Goal: Transaction & Acquisition: Purchase product/service

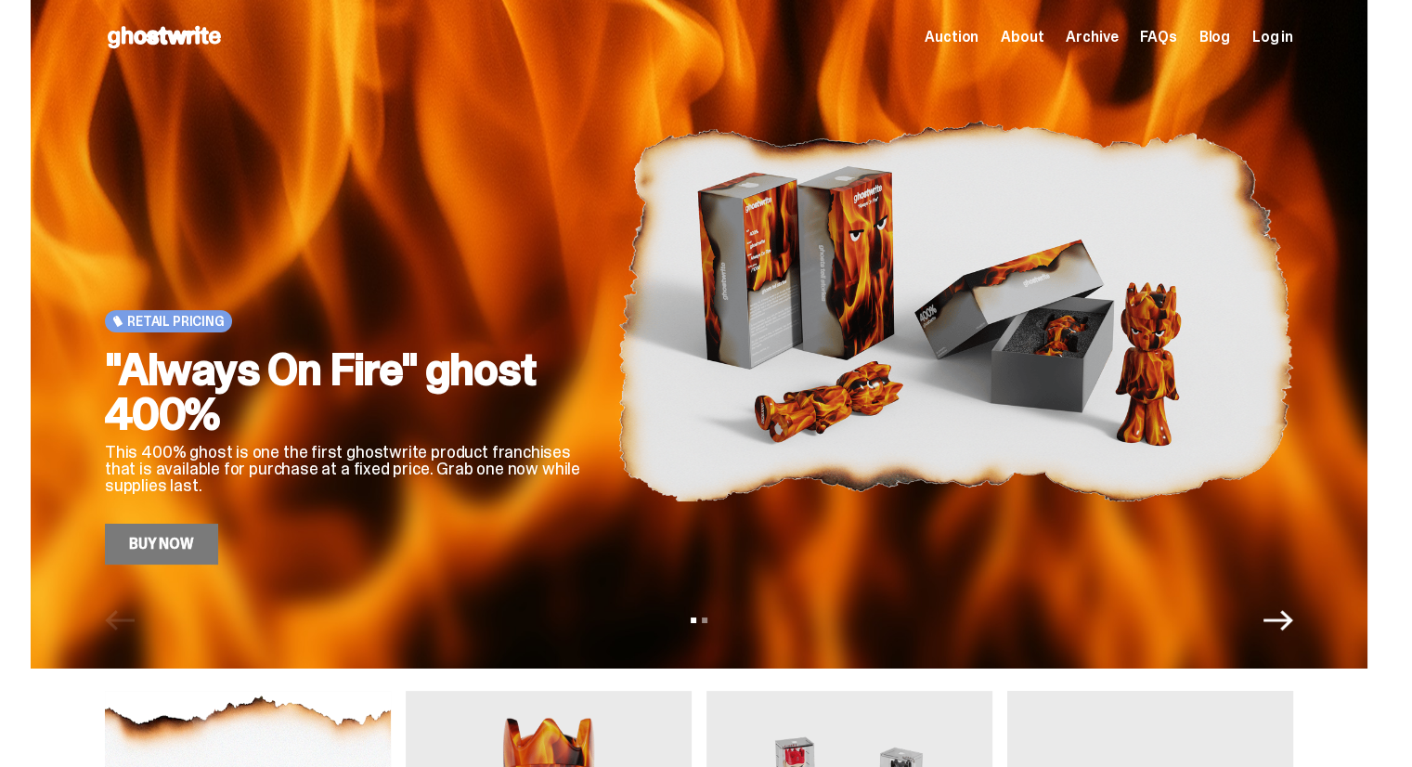
click at [1262, 32] on span "Log in" at bounding box center [1272, 37] width 41 height 15
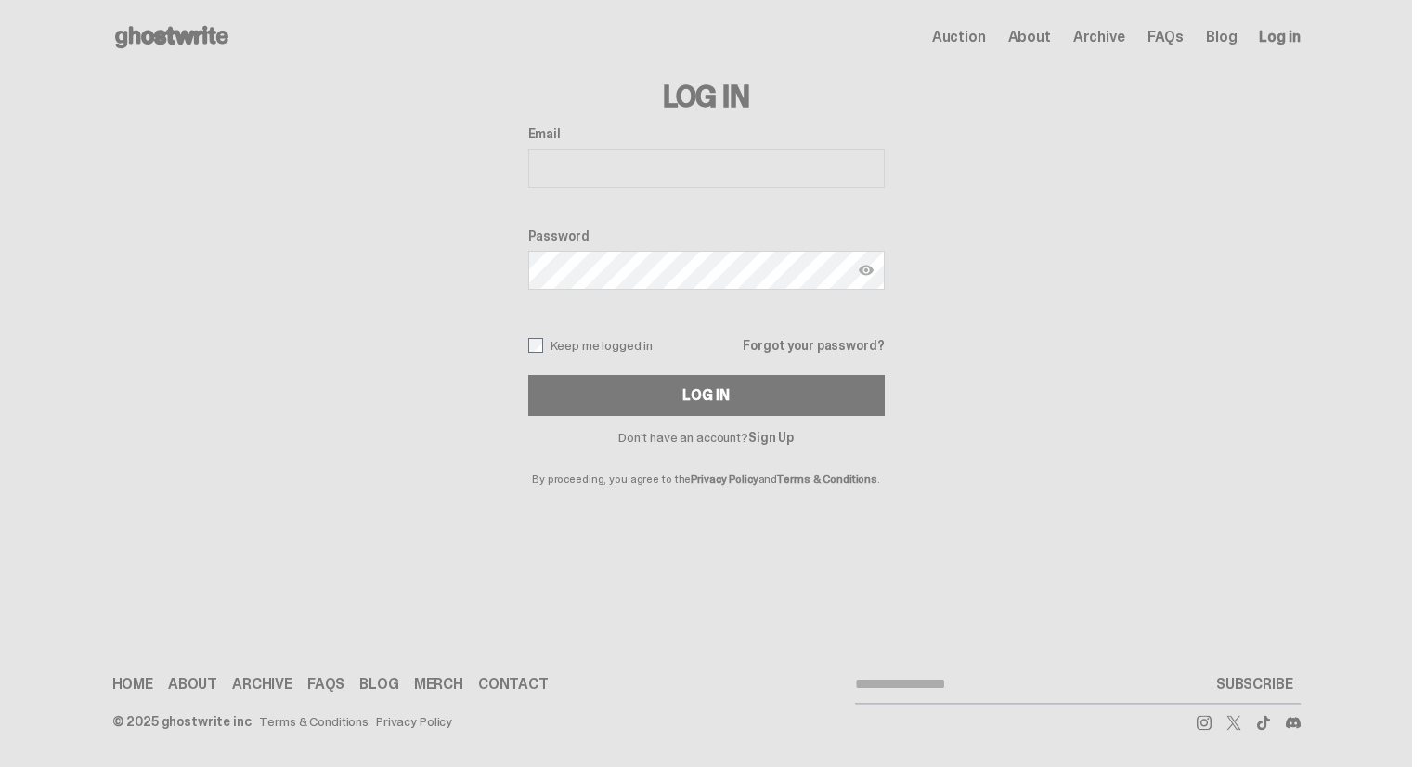
click at [724, 195] on div "Email Password Keep me logged in Forgot your password? Log In" at bounding box center [706, 271] width 356 height 290
click at [689, 167] on input "Email" at bounding box center [706, 167] width 356 height 39
type input "**********"
click at [667, 246] on div "Password" at bounding box center [706, 260] width 356 height 65
click at [528, 375] on button "Log In" at bounding box center [706, 395] width 356 height 41
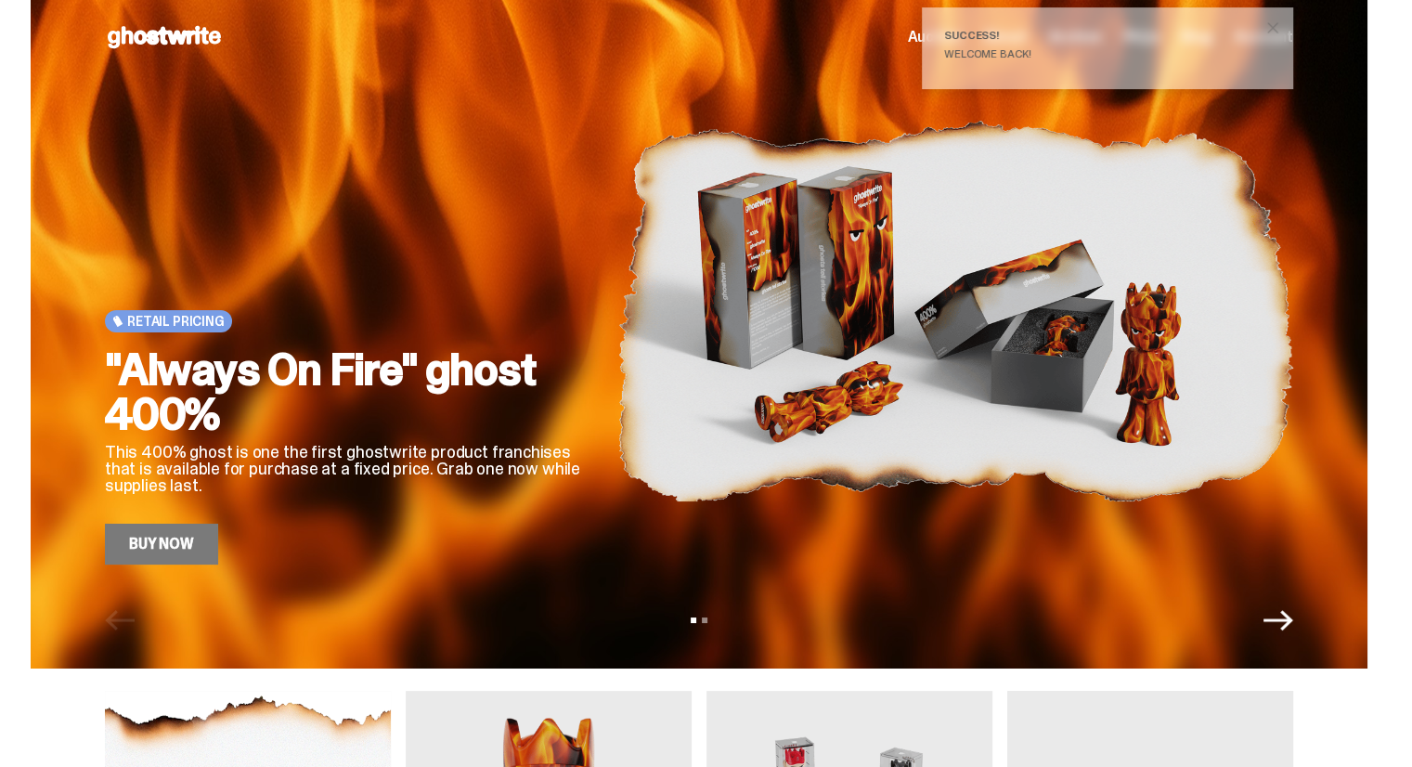
click at [1273, 34] on span "close" at bounding box center [1272, 28] width 19 height 19
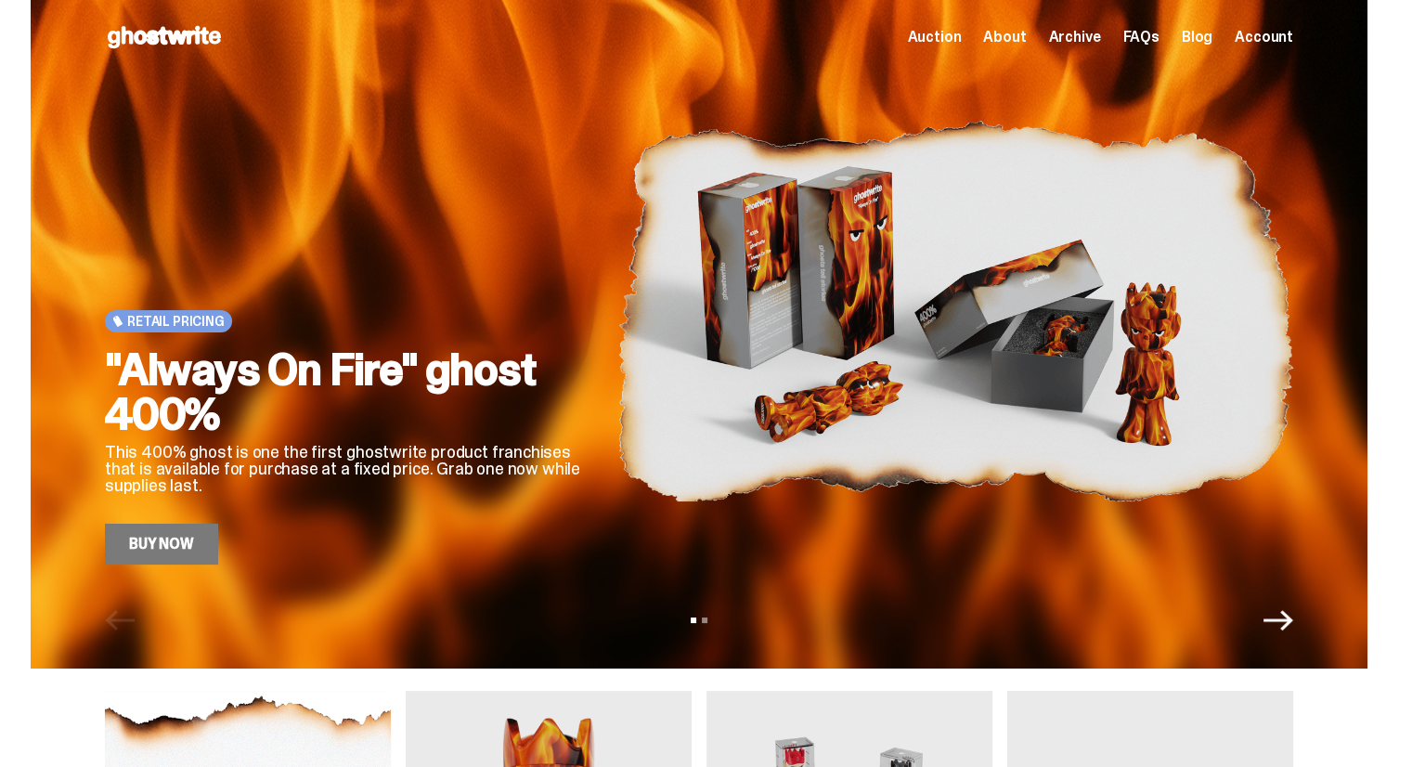
click at [1076, 32] on span "Archive" at bounding box center [1074, 37] width 52 height 15
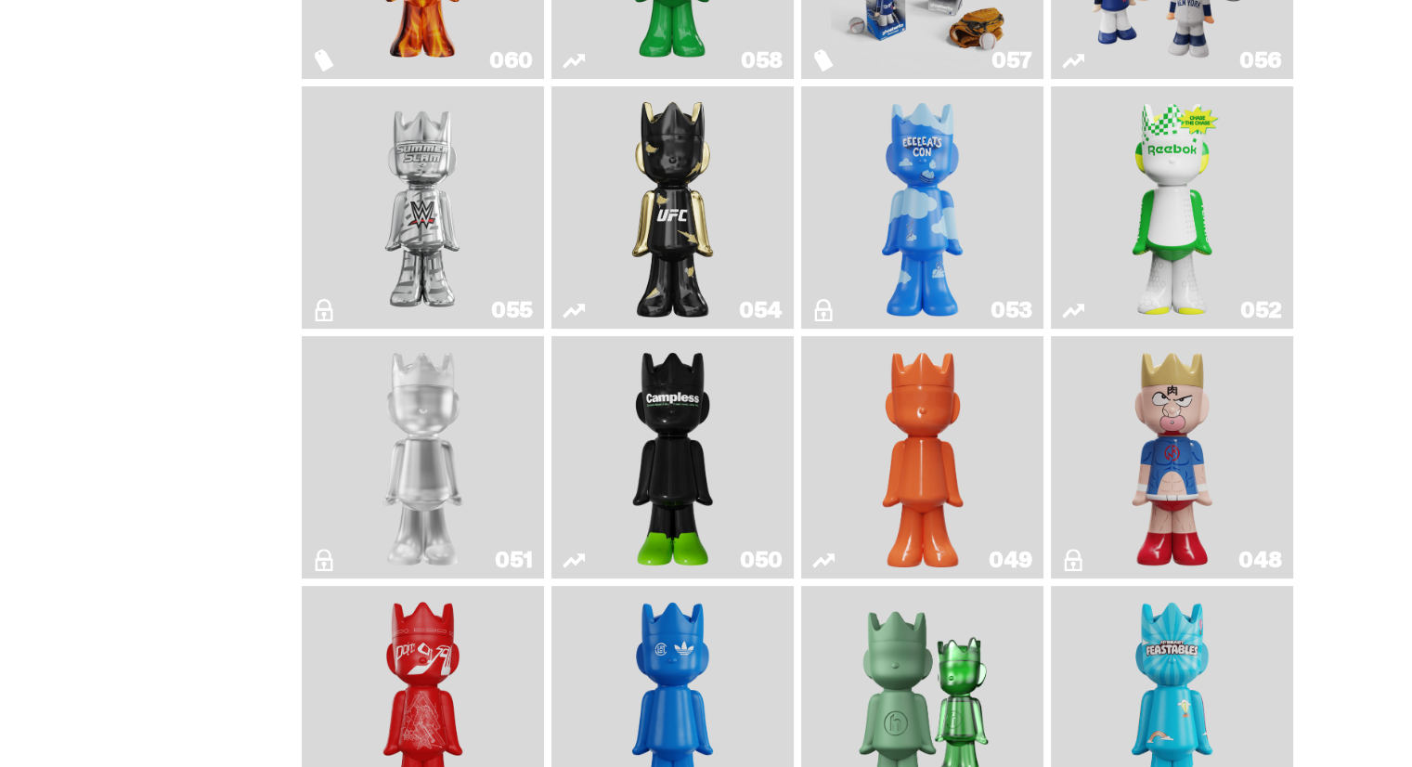
scroll to position [650, 0]
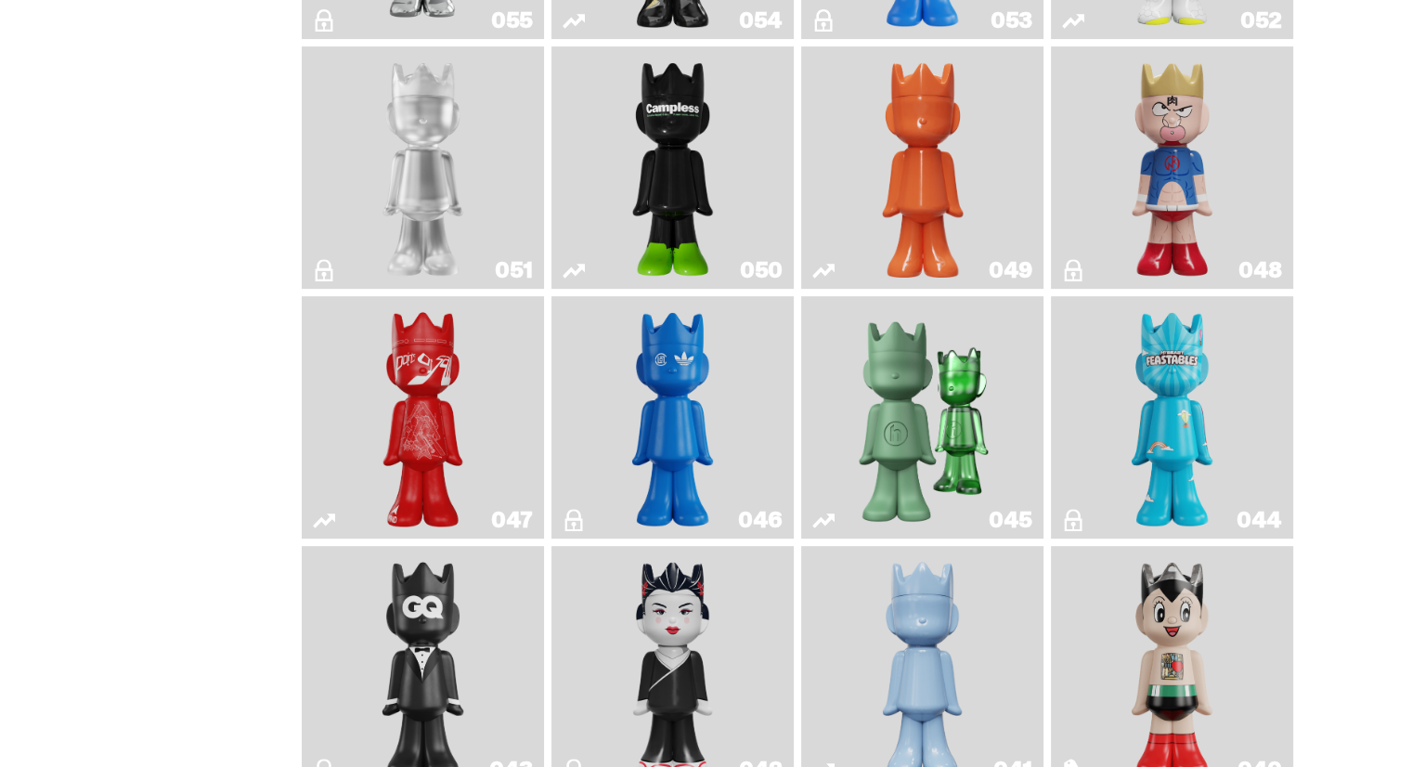
click at [438, 442] on img "Skip" at bounding box center [423, 416] width 98 height 227
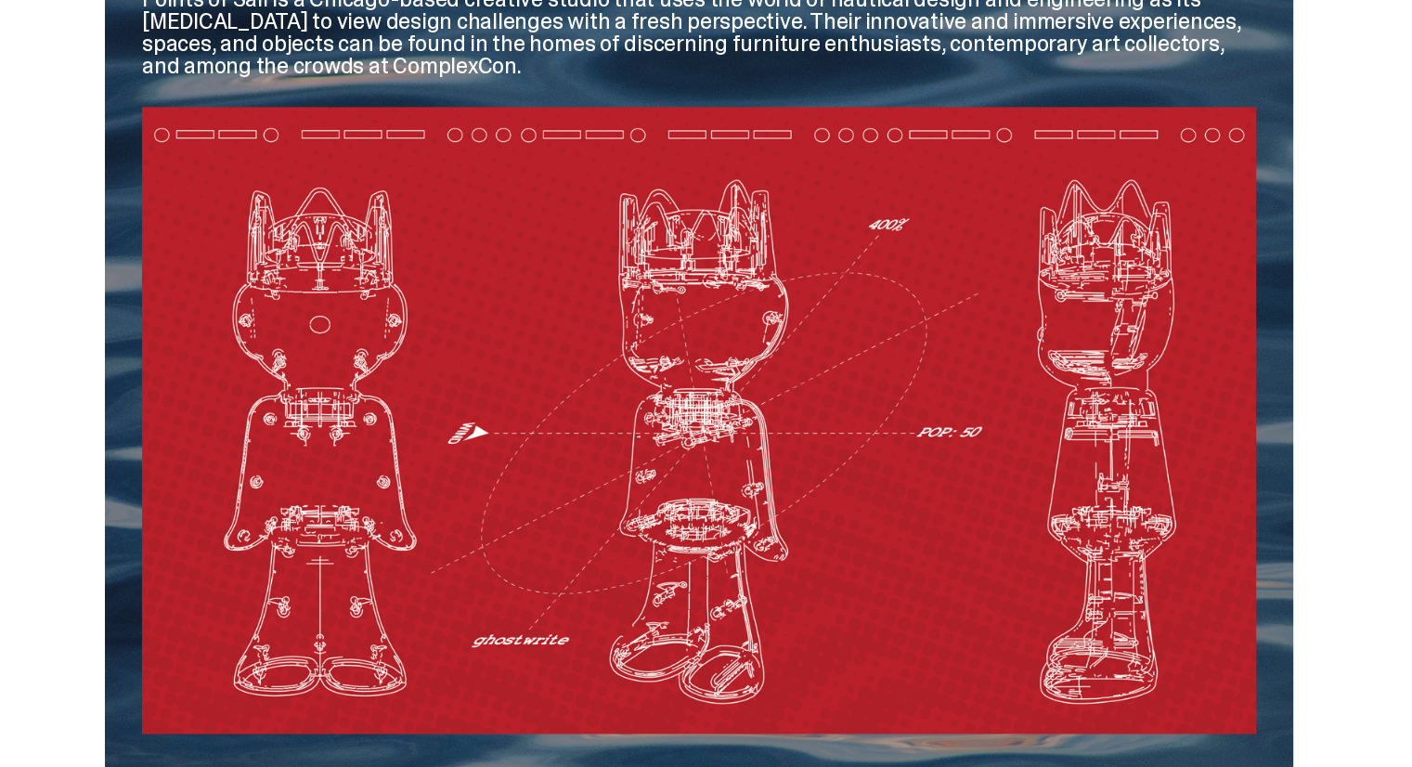
scroll to position [2227, 0]
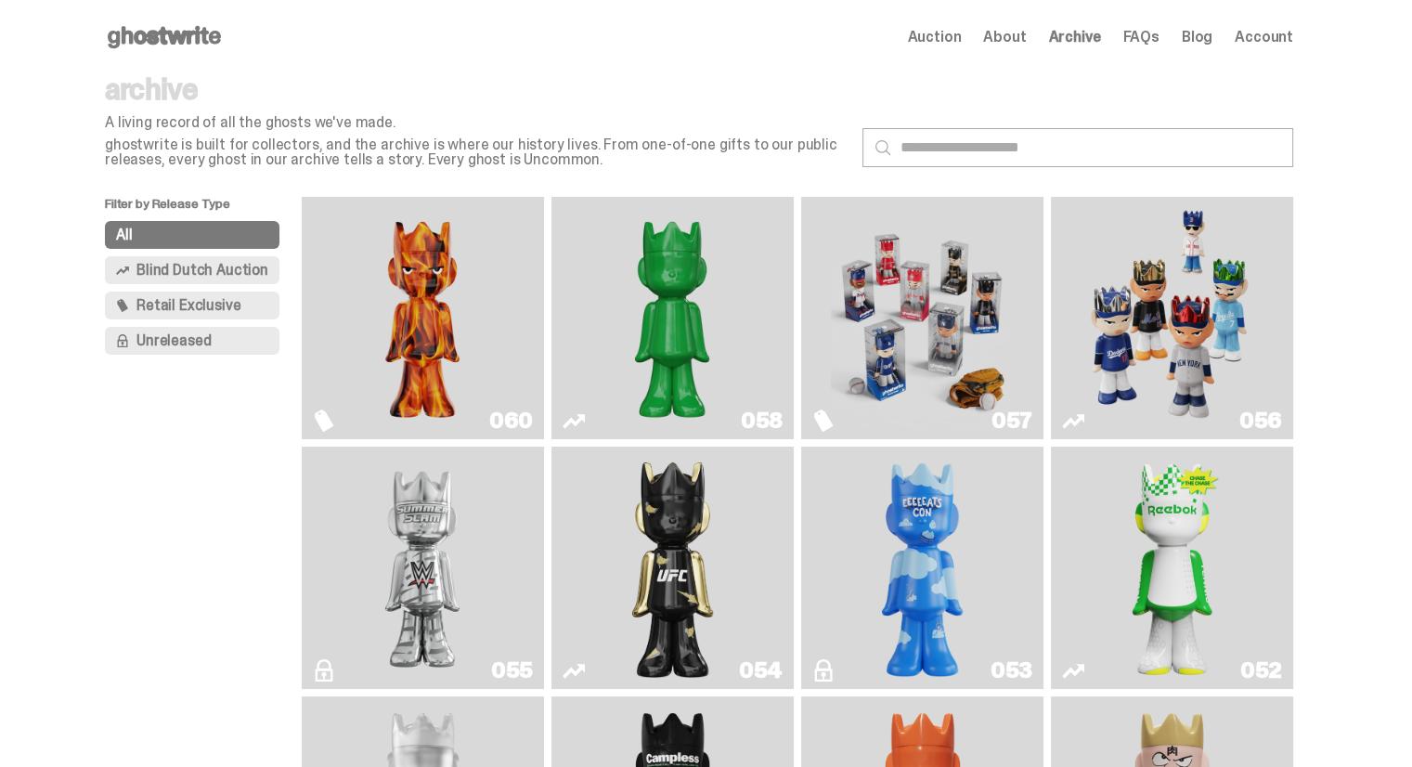
click at [201, 277] on span "Blind Dutch Auction" at bounding box center [202, 270] width 132 height 15
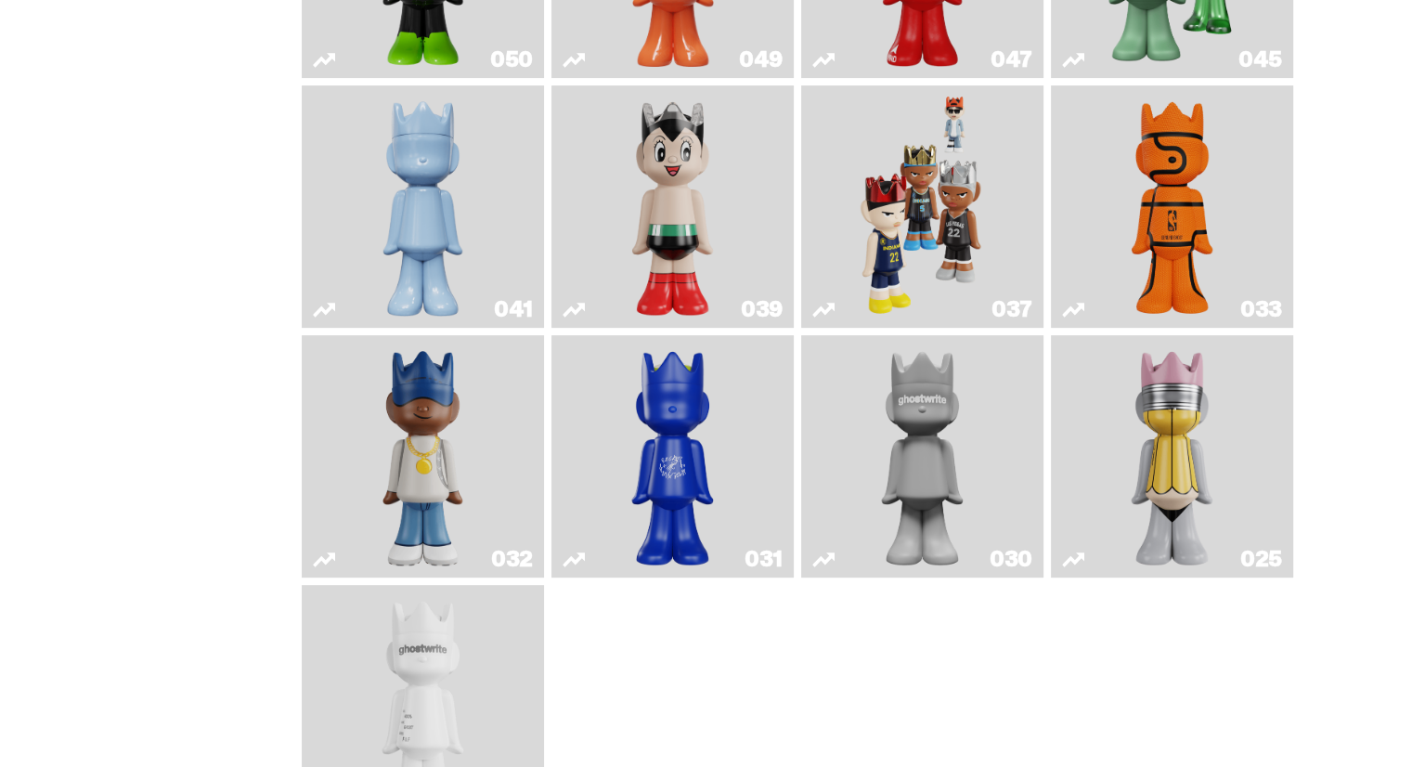
scroll to position [818, 0]
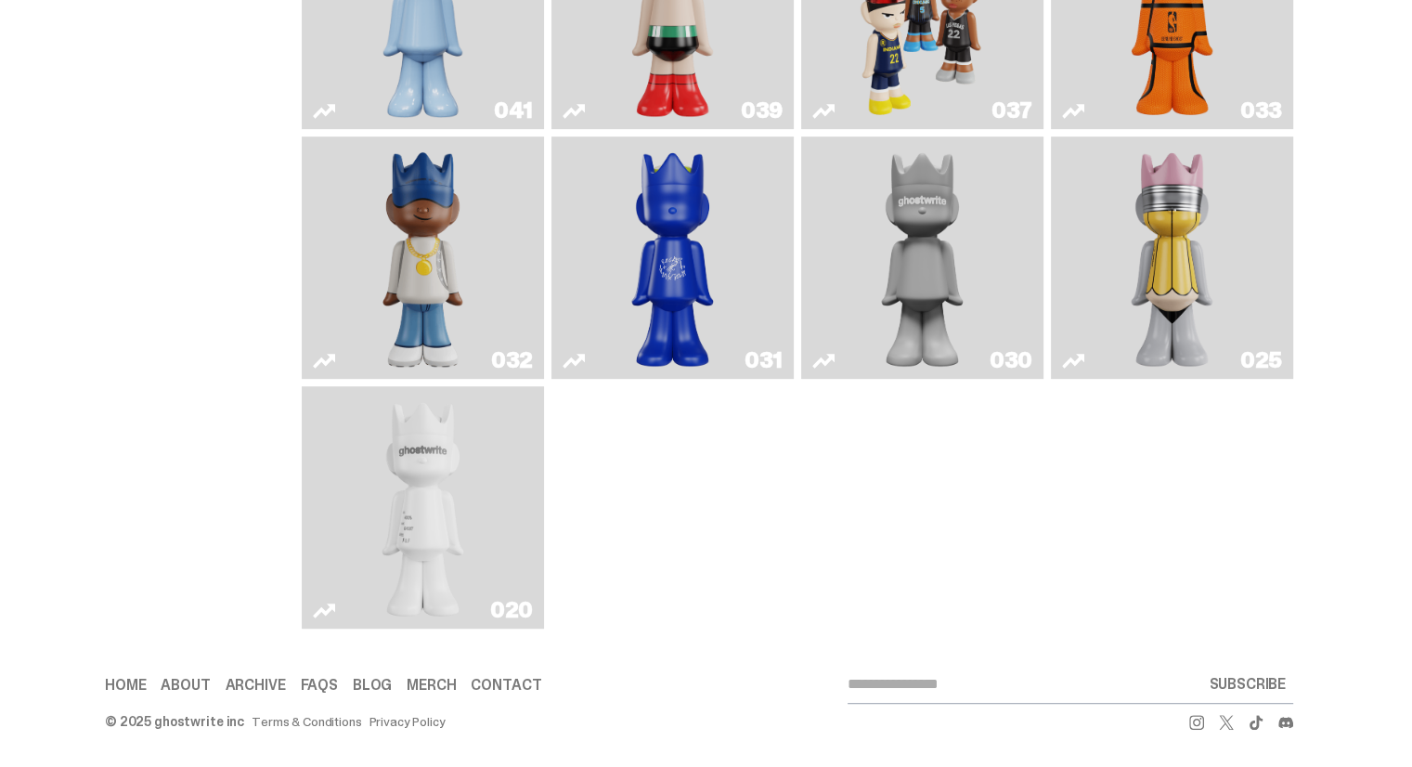
click at [923, 289] on img "One" at bounding box center [922, 257] width 128 height 227
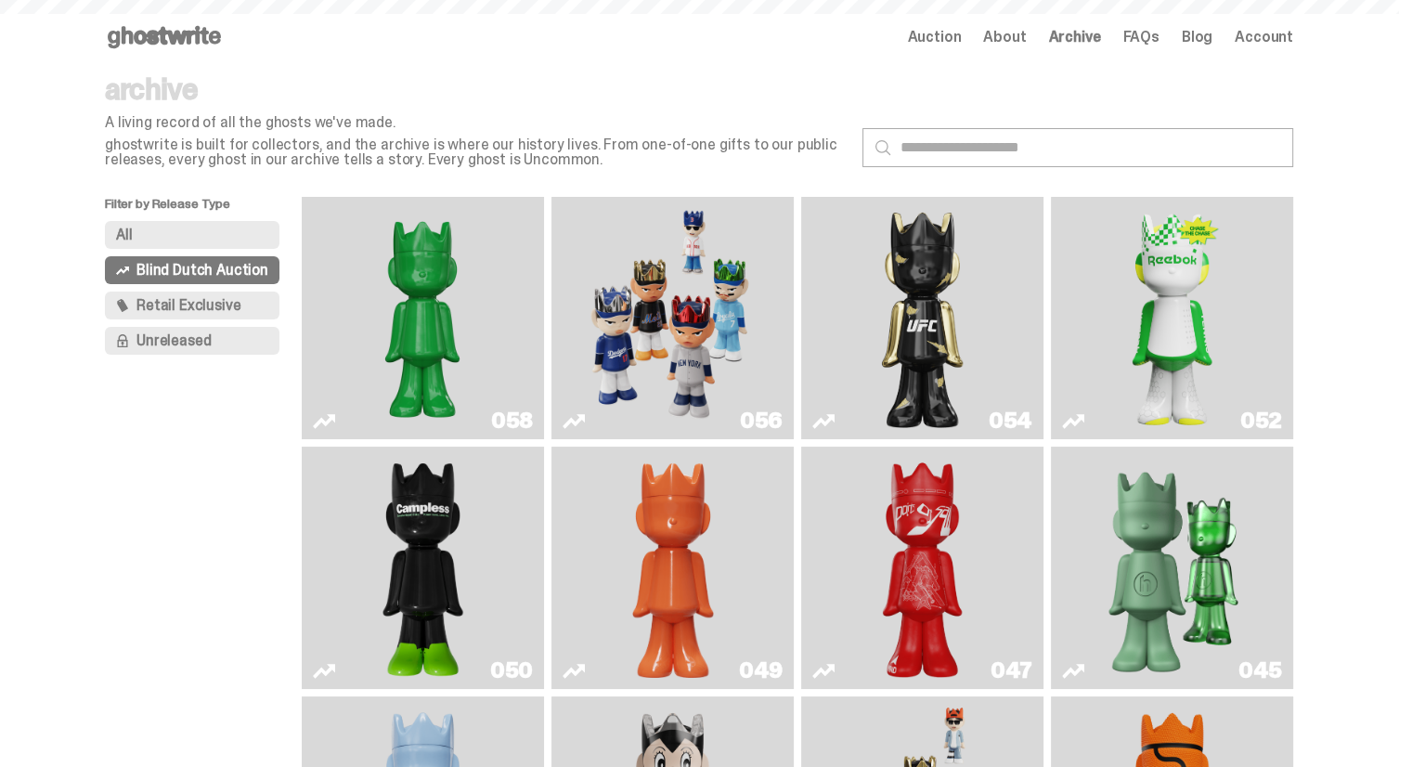
scroll to position [818, 0]
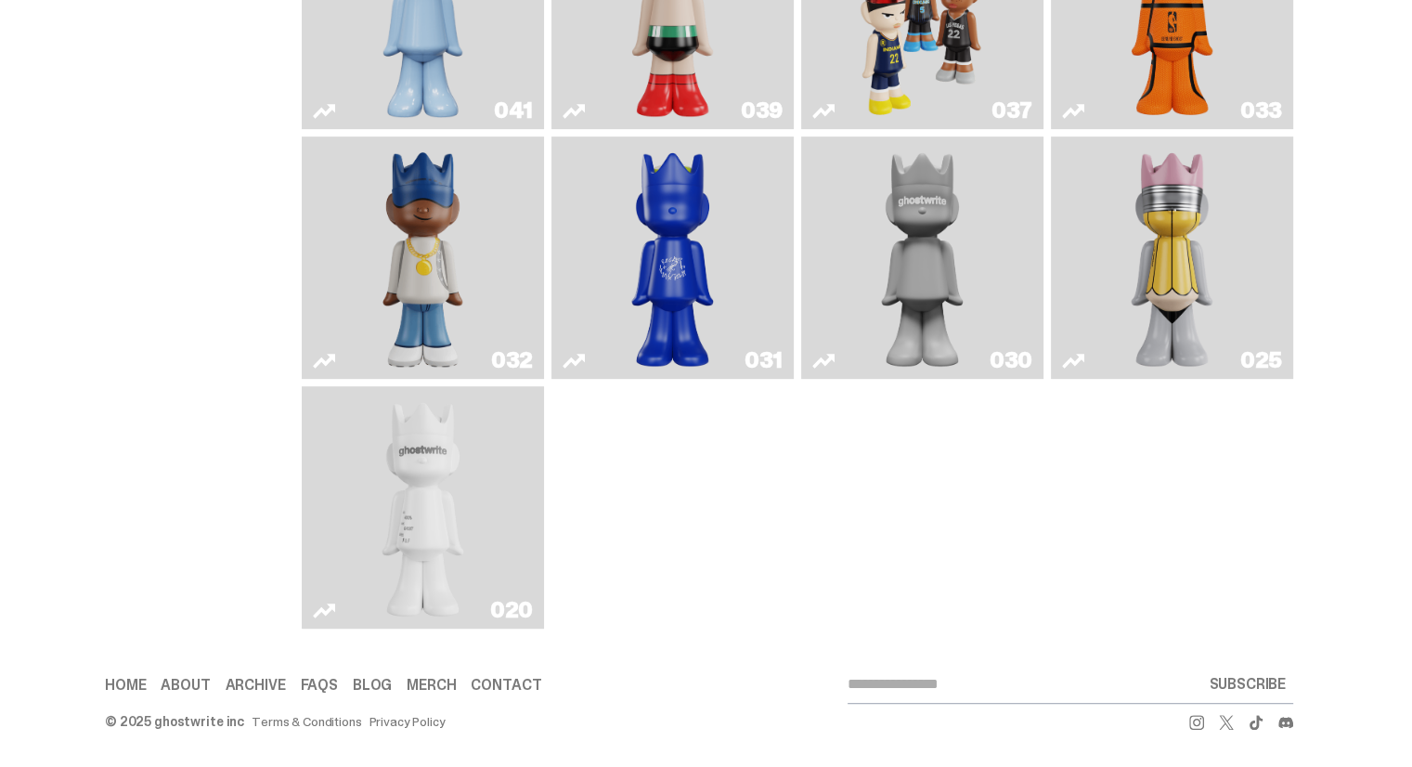
click at [410, 506] on img "ghost" at bounding box center [423, 507] width 128 height 227
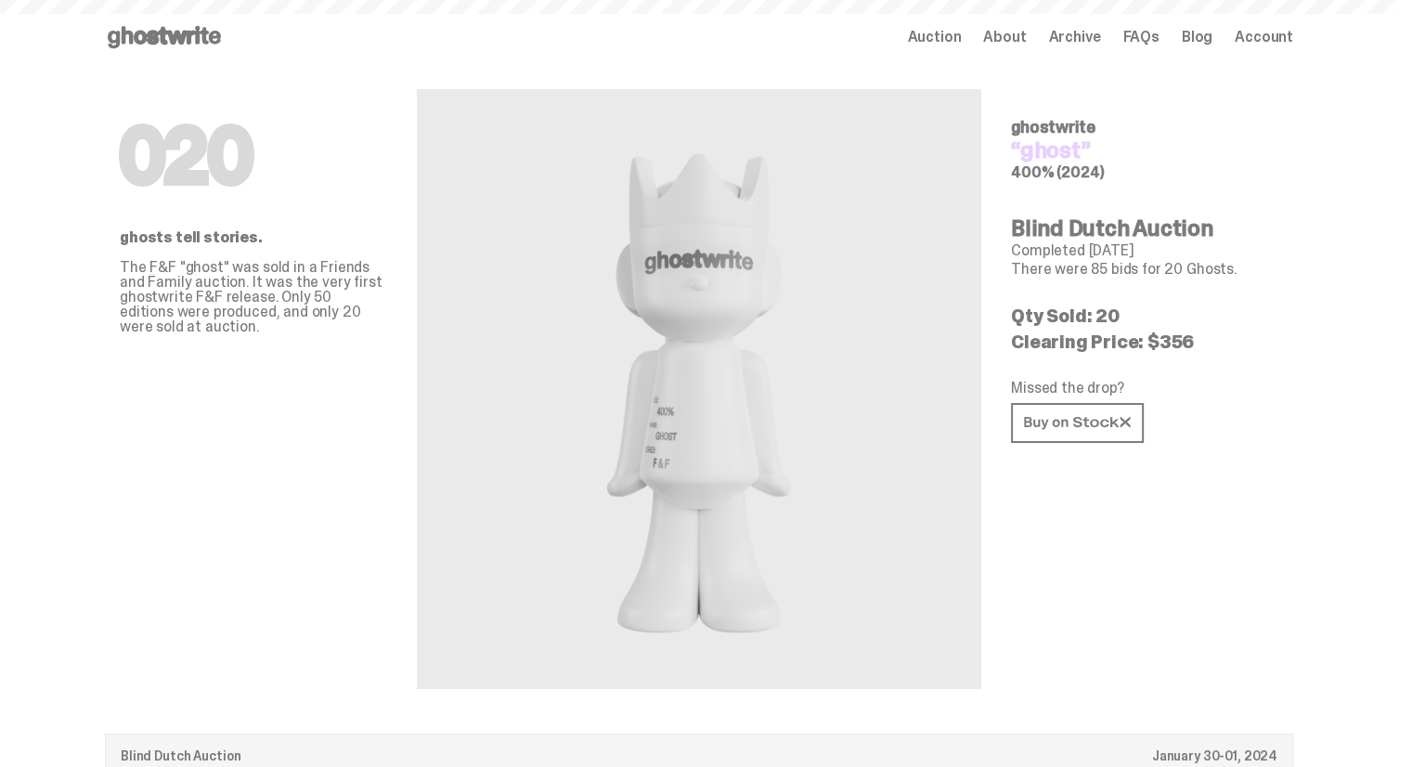
scroll to position [818, 0]
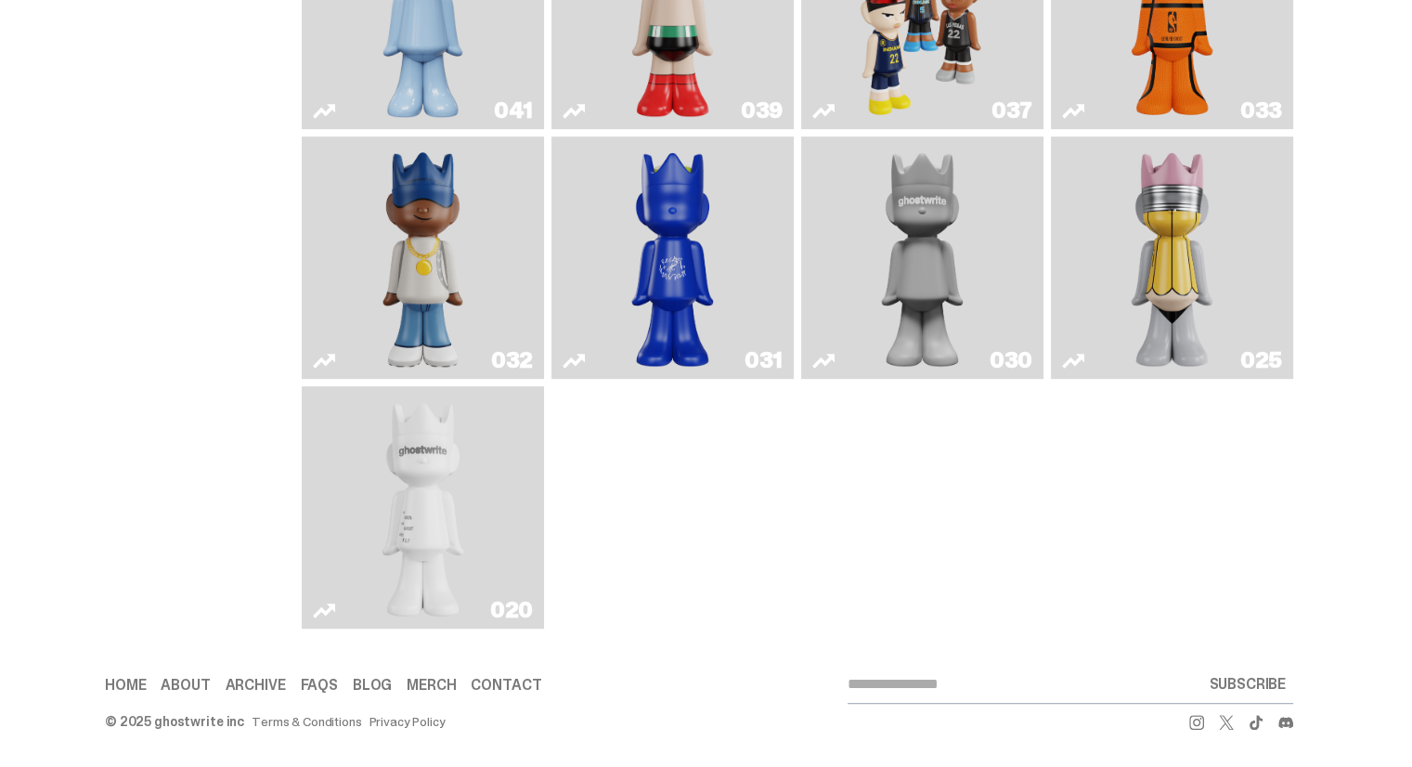
click at [639, 277] on img "Latte" at bounding box center [673, 257] width 128 height 227
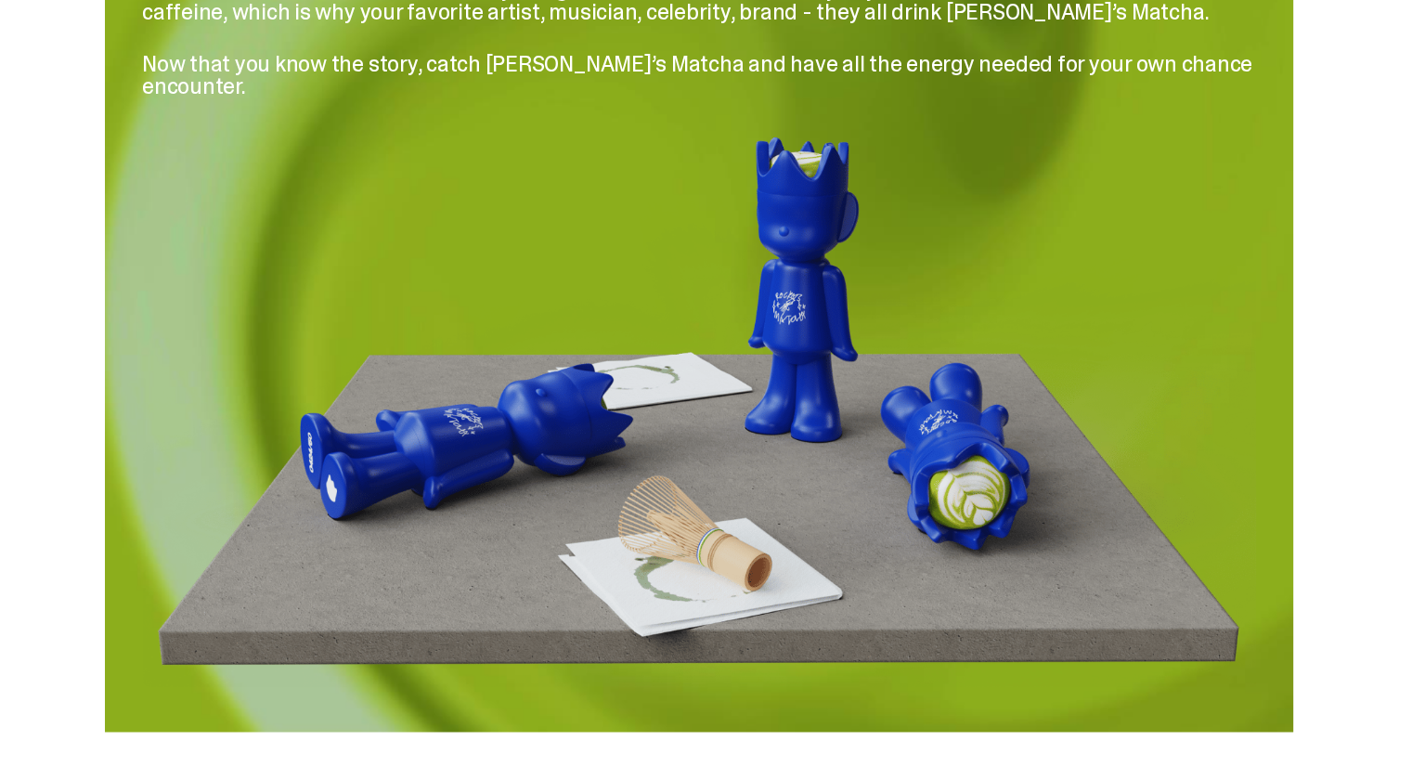
scroll to position [2711, 0]
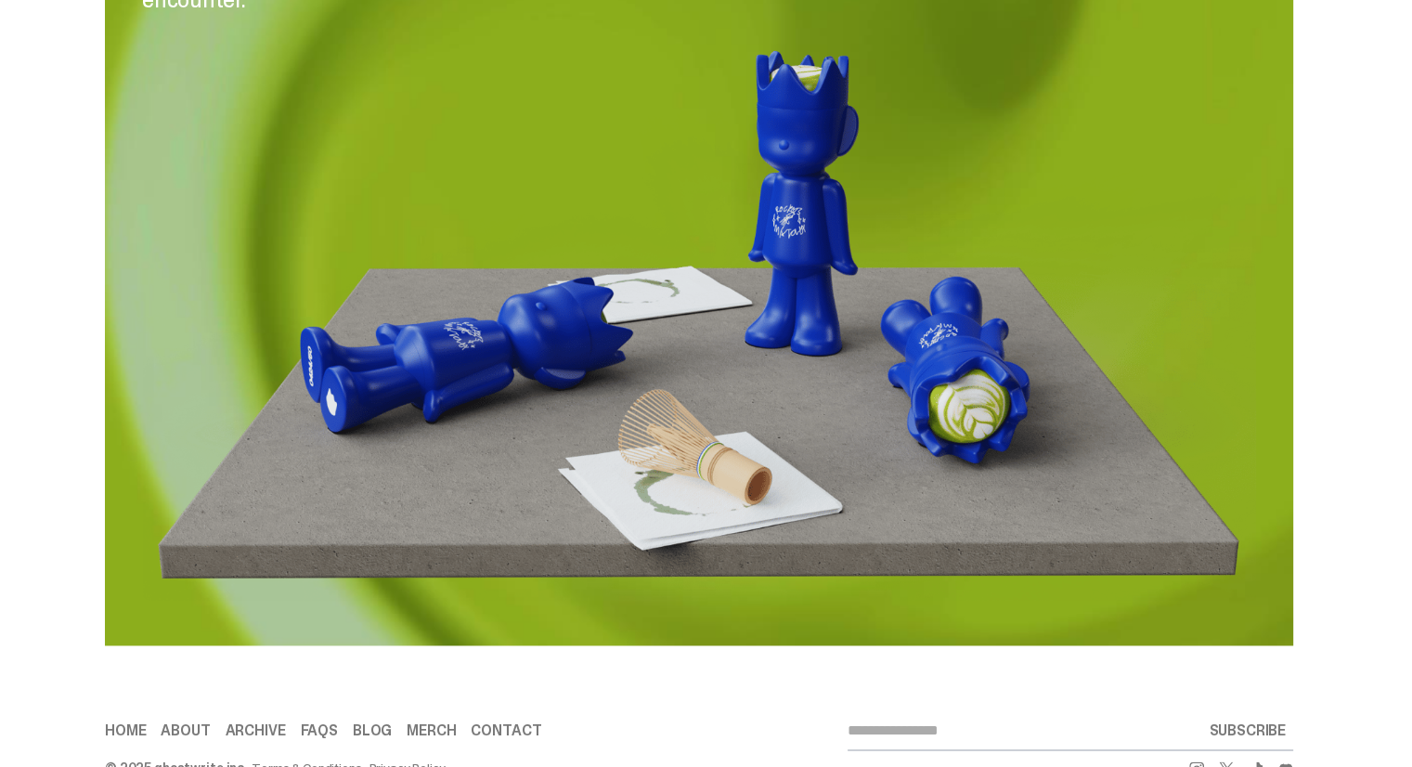
click at [327, 723] on link "FAQs" at bounding box center [318, 730] width 37 height 15
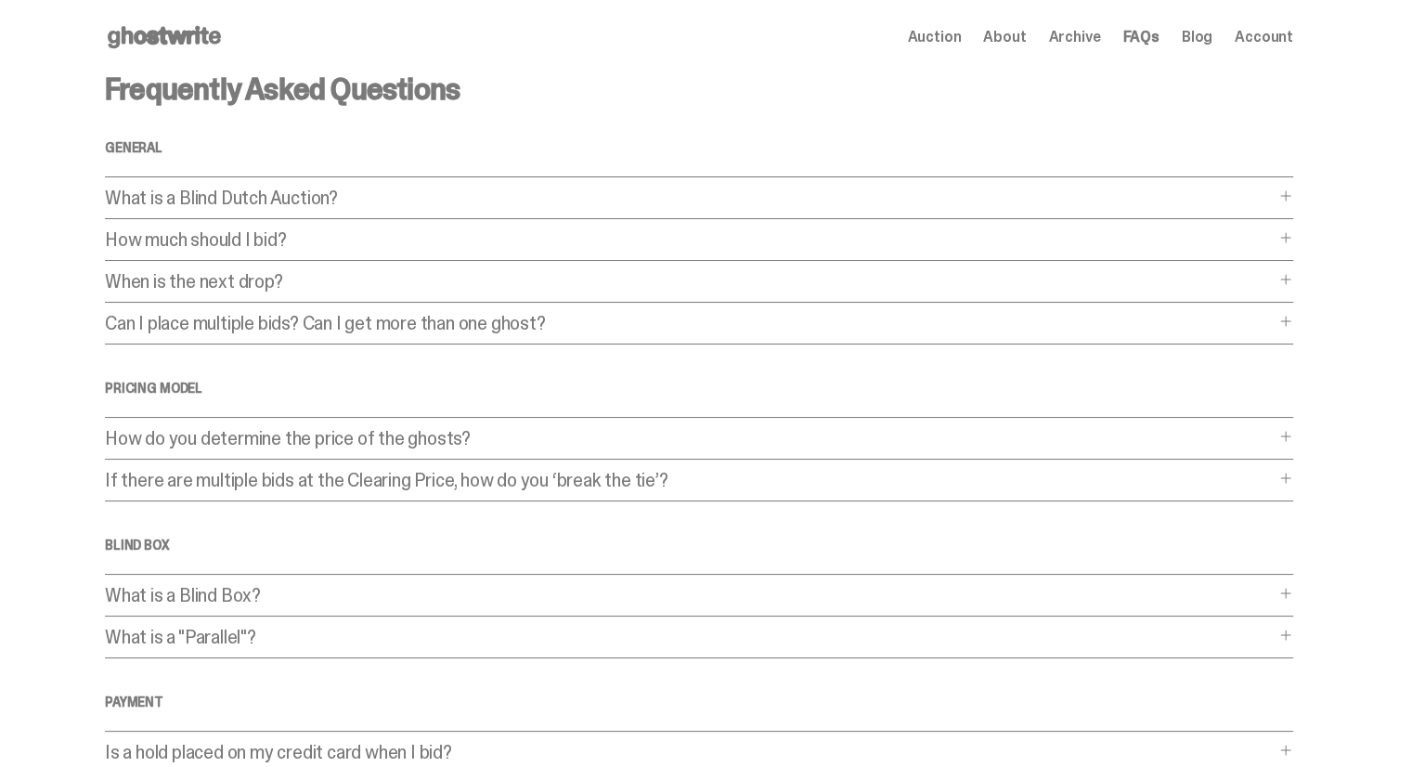
scroll to position [2711, 0]
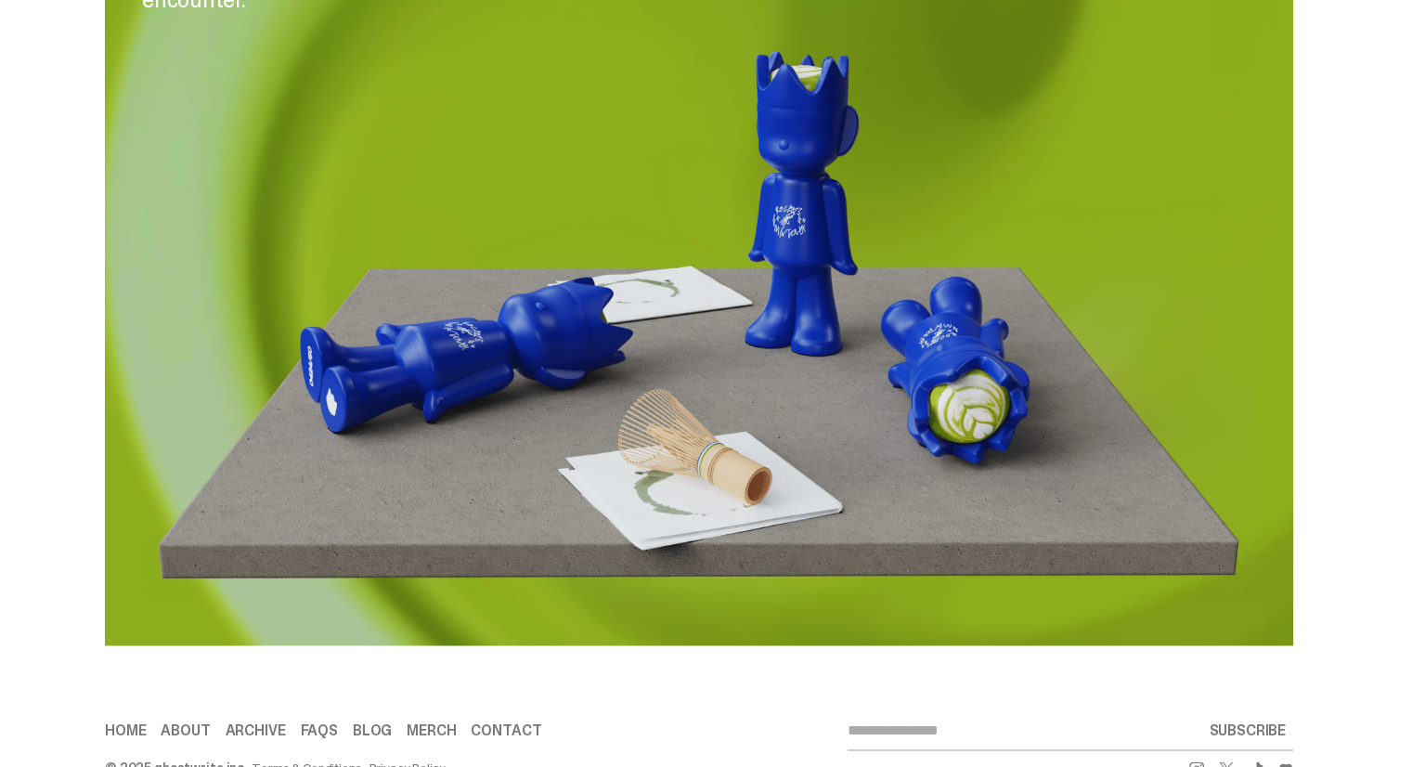
click at [146, 723] on link "Home" at bounding box center [125, 730] width 41 height 15
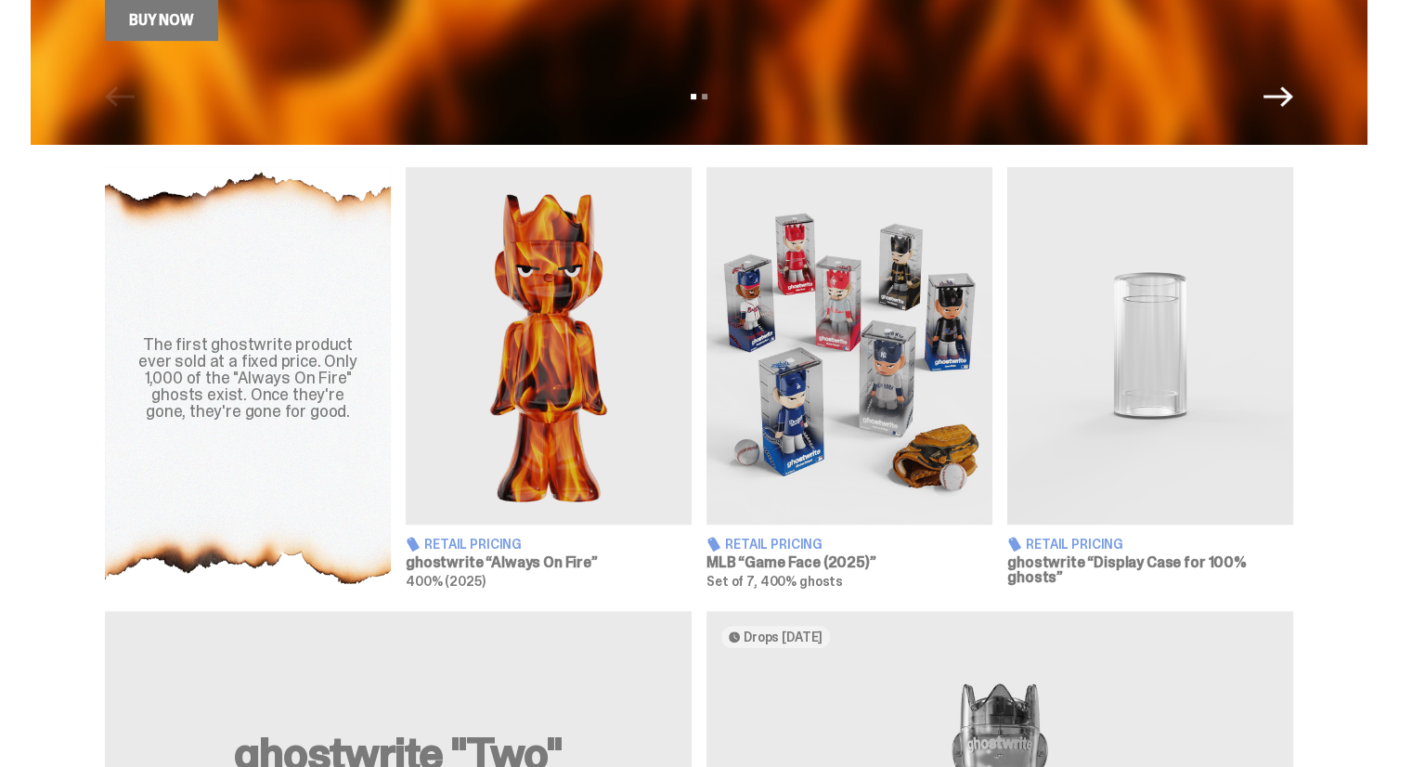
scroll to position [650, 0]
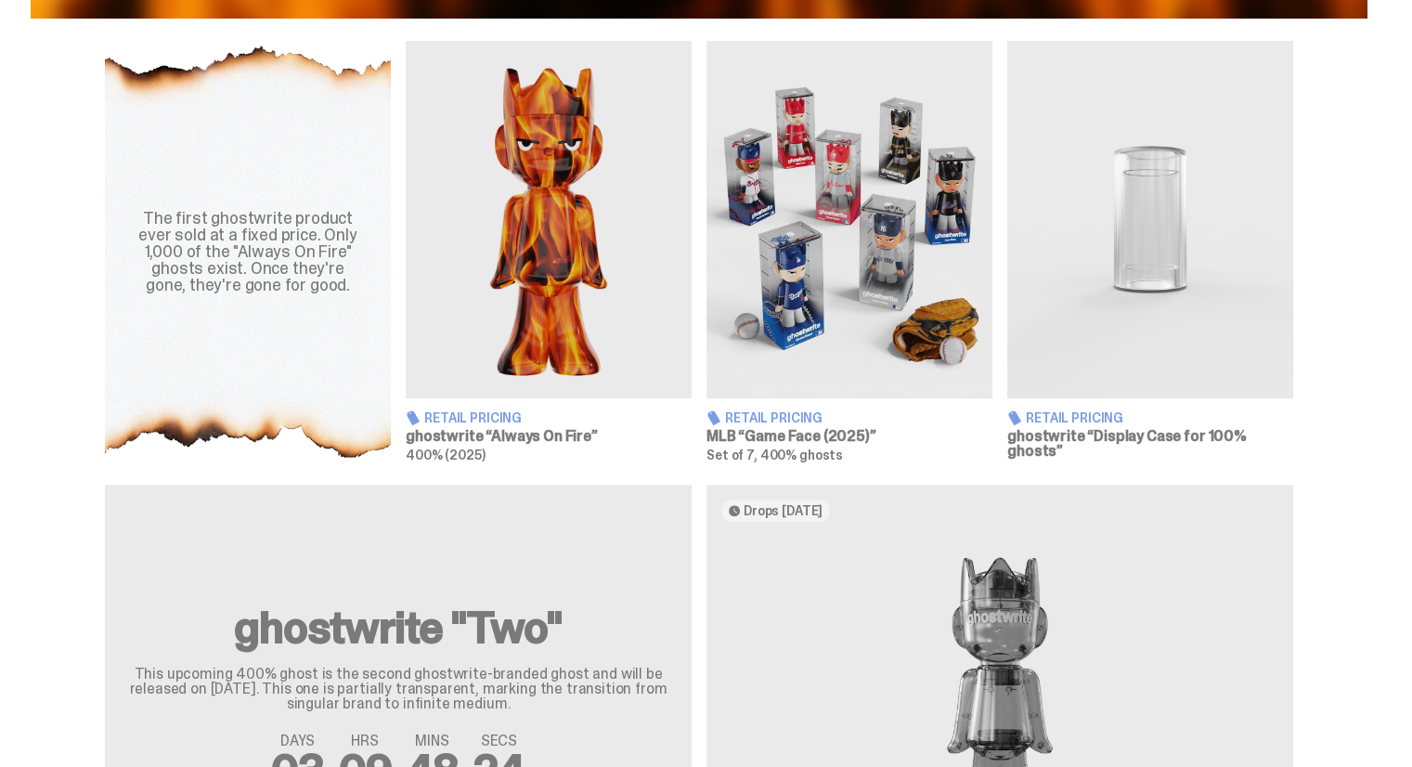
click at [1188, 302] on img at bounding box center [1150, 219] width 286 height 357
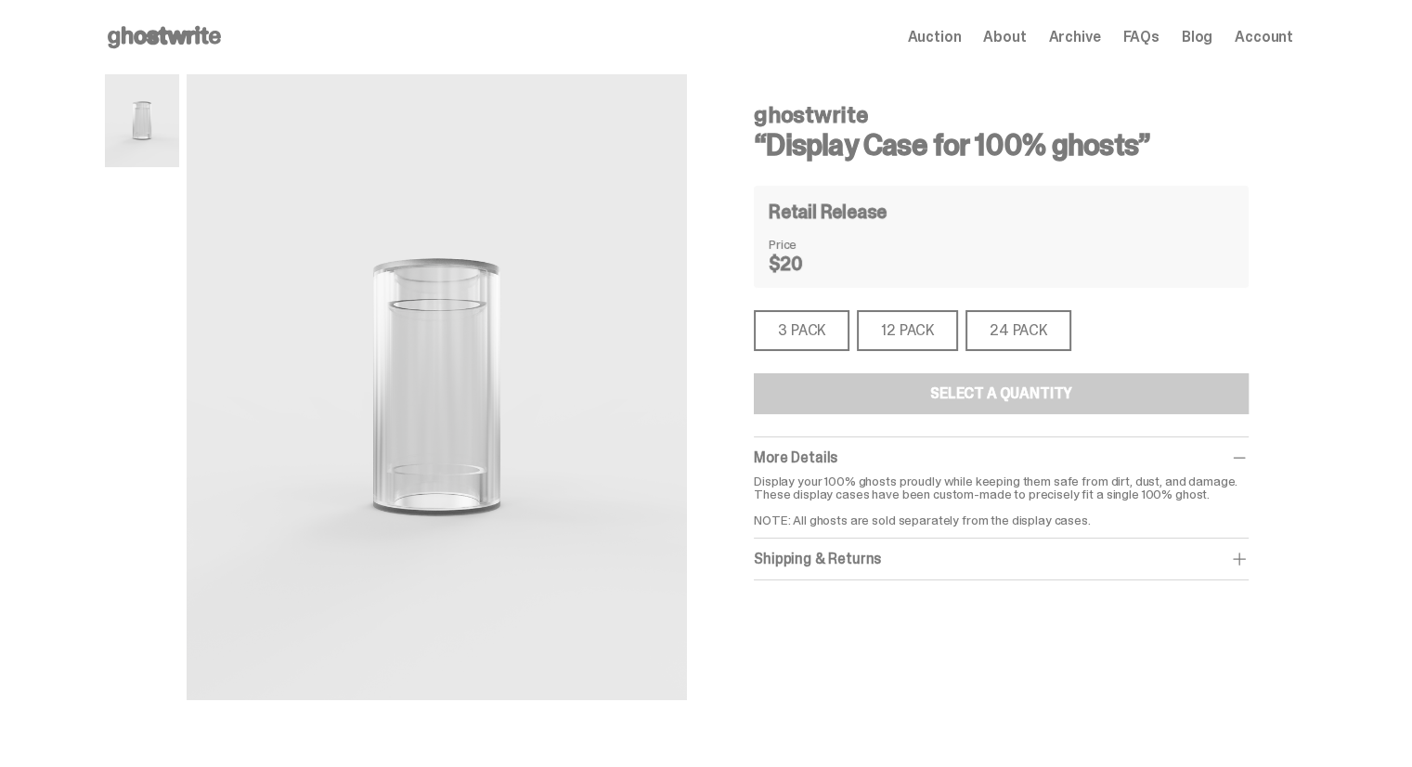
click at [809, 331] on div "3 PACK" at bounding box center [802, 330] width 96 height 41
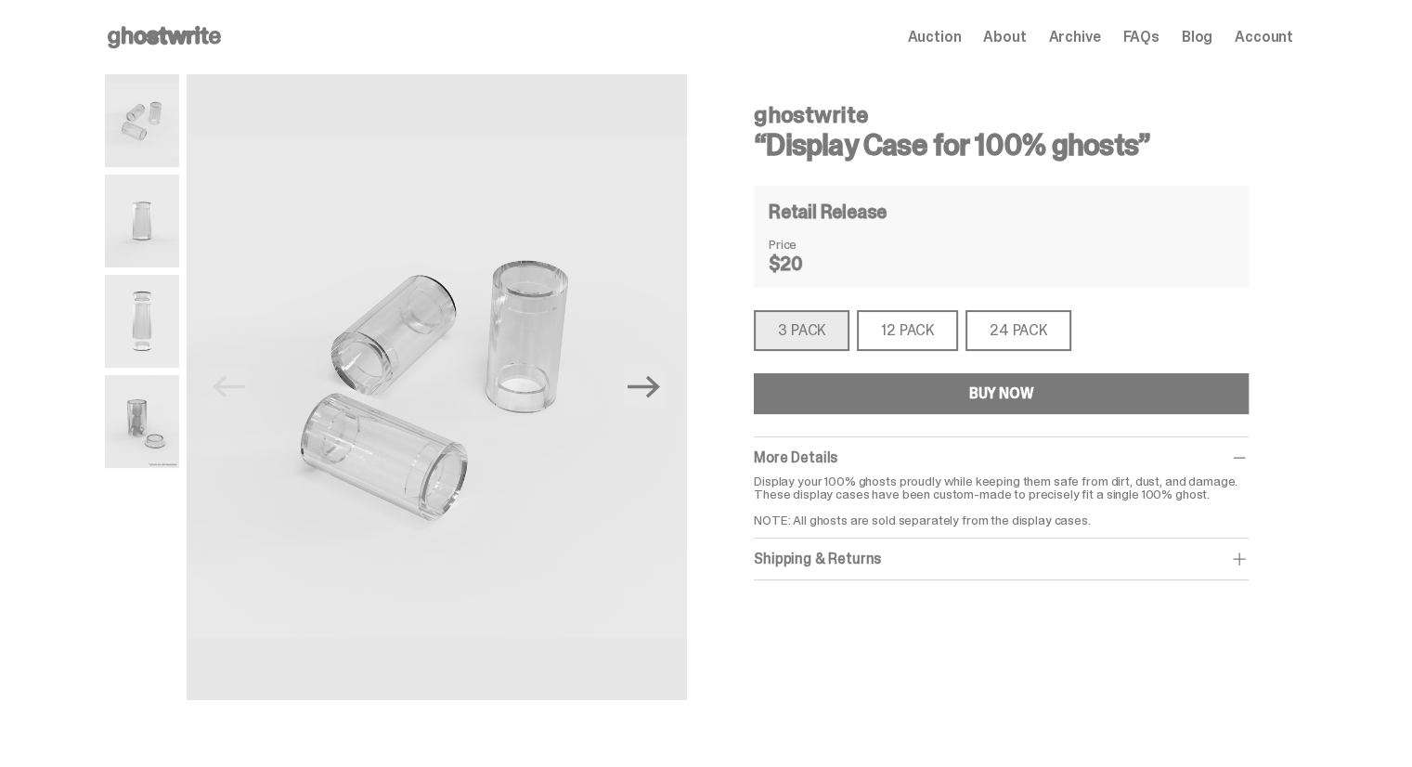
click at [922, 324] on div "12 PACK" at bounding box center [907, 330] width 101 height 41
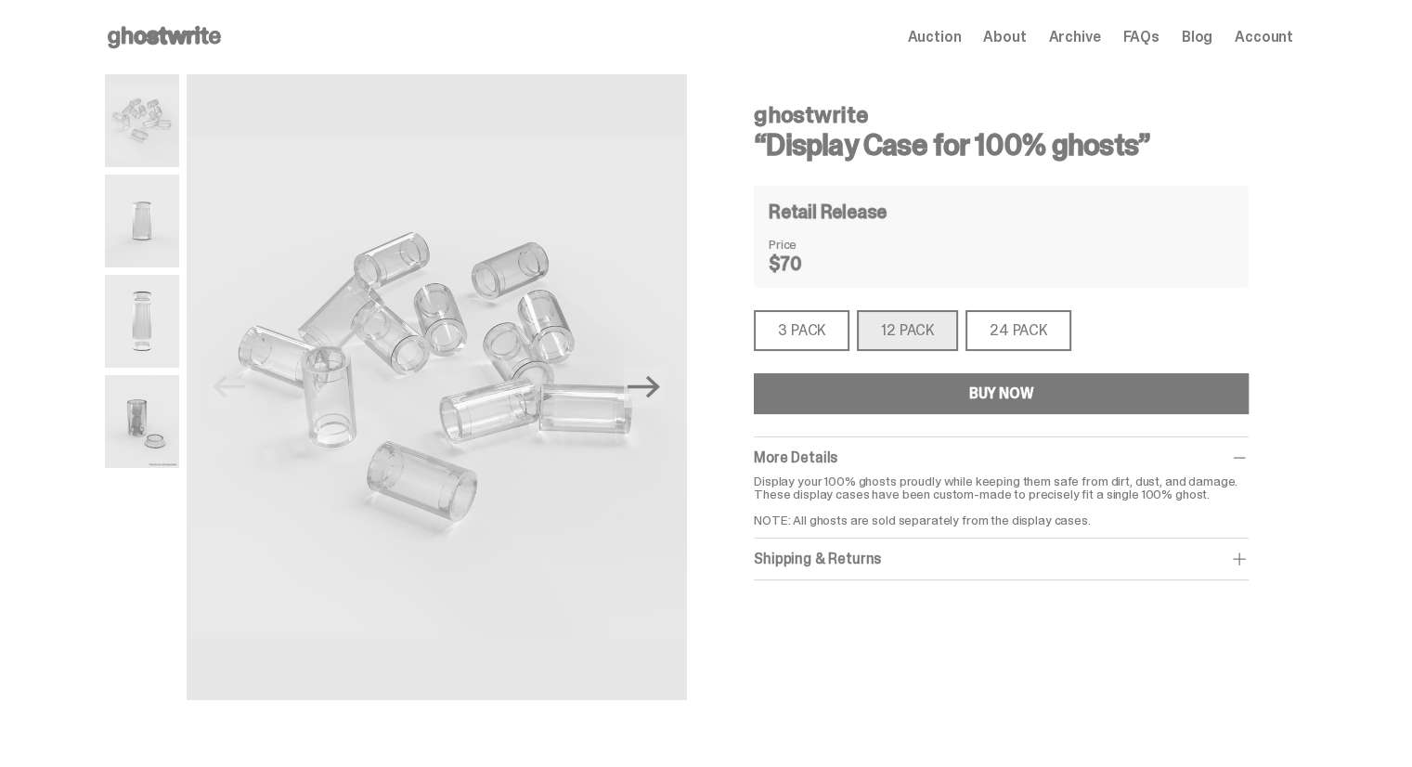
click at [1024, 336] on div "24 PACK" at bounding box center [1018, 330] width 106 height 41
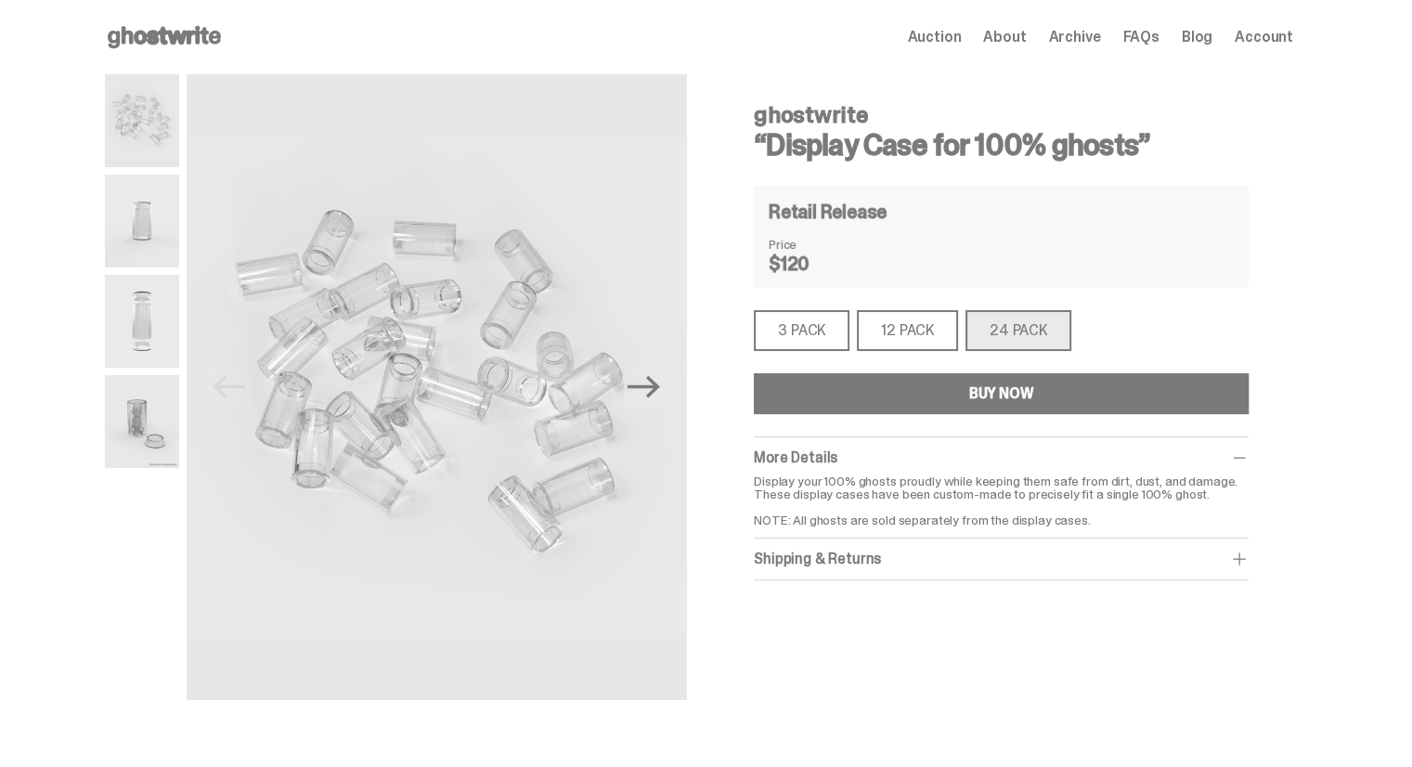
click at [817, 331] on div "3 PACK" at bounding box center [802, 330] width 96 height 41
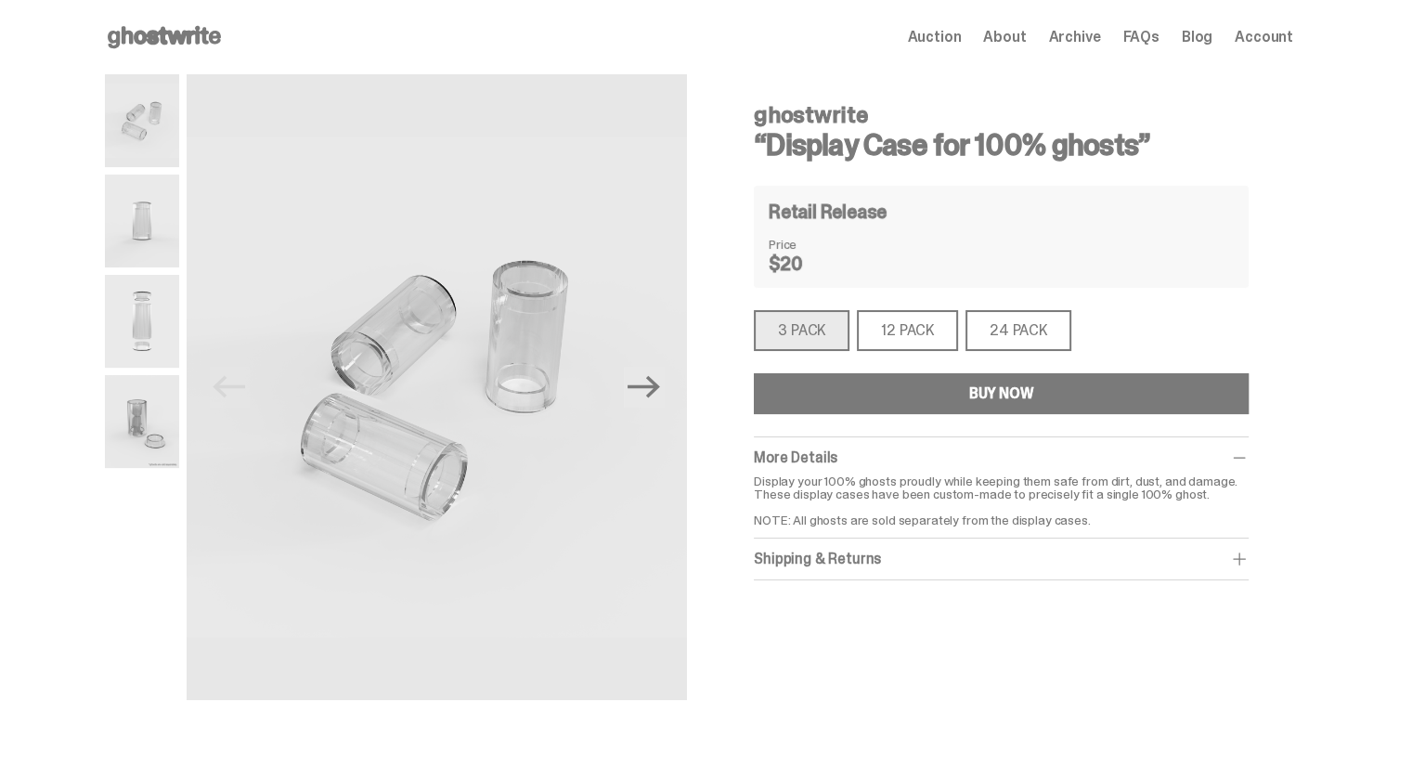
click at [897, 336] on div "12 PACK" at bounding box center [907, 330] width 101 height 41
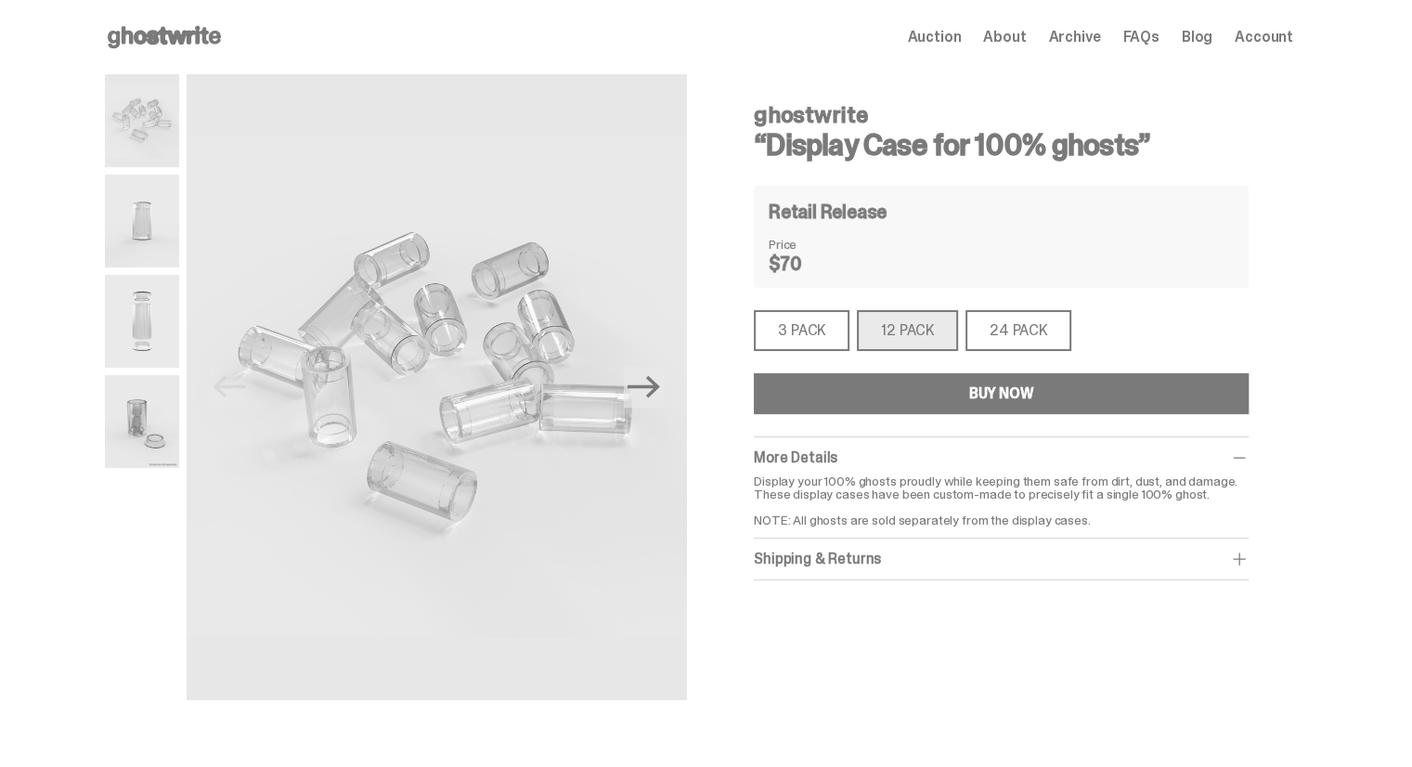
click at [806, 336] on div "3 PACK" at bounding box center [802, 330] width 96 height 41
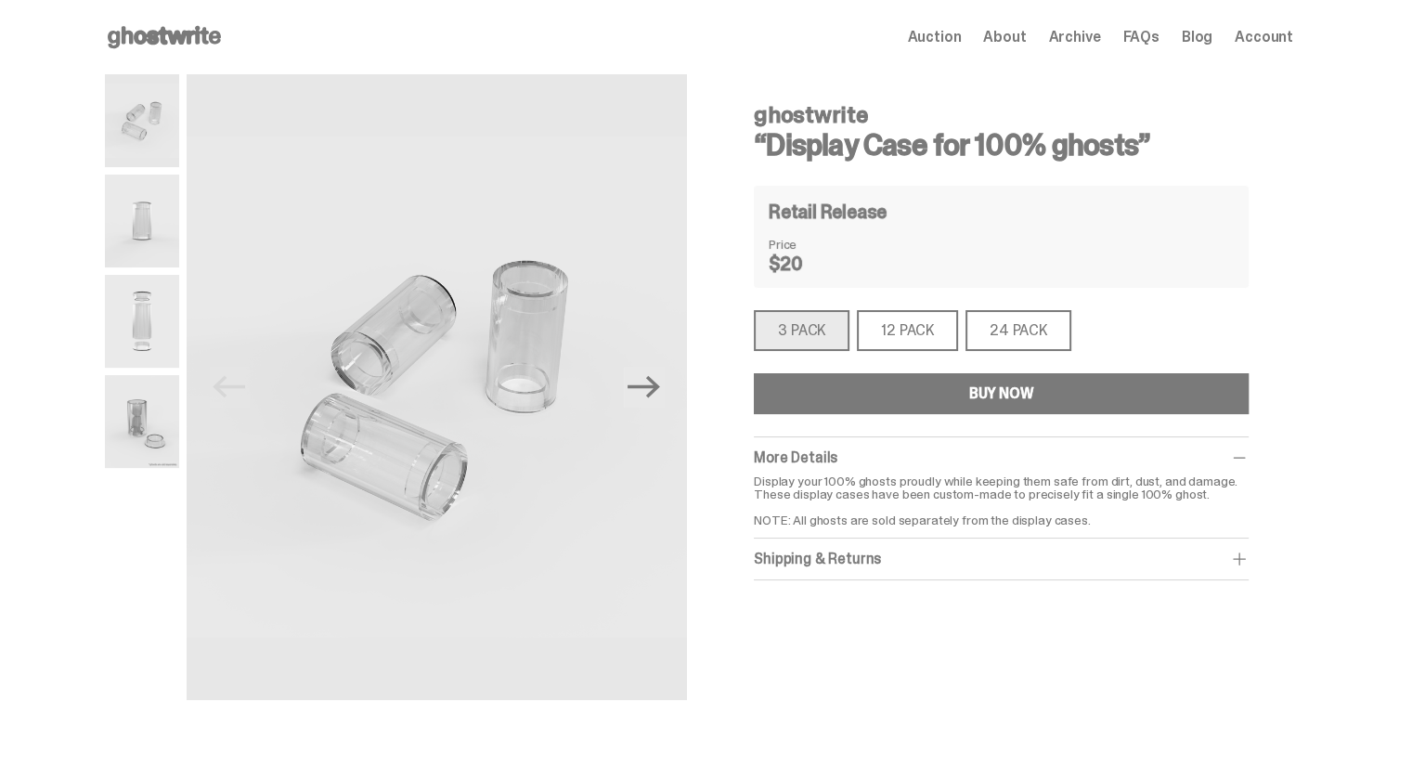
click at [147, 329] on img at bounding box center [142, 321] width 74 height 93
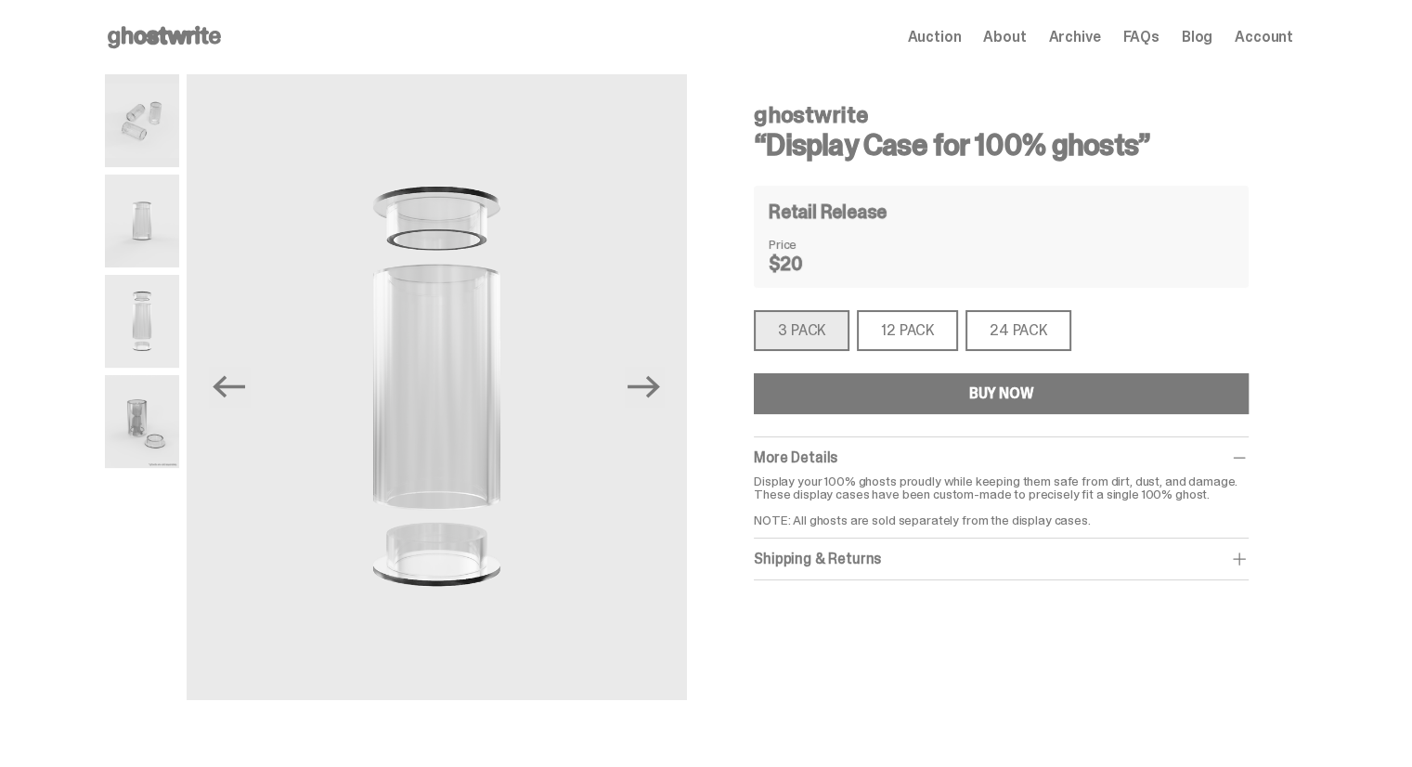
click at [144, 238] on img at bounding box center [142, 220] width 74 height 93
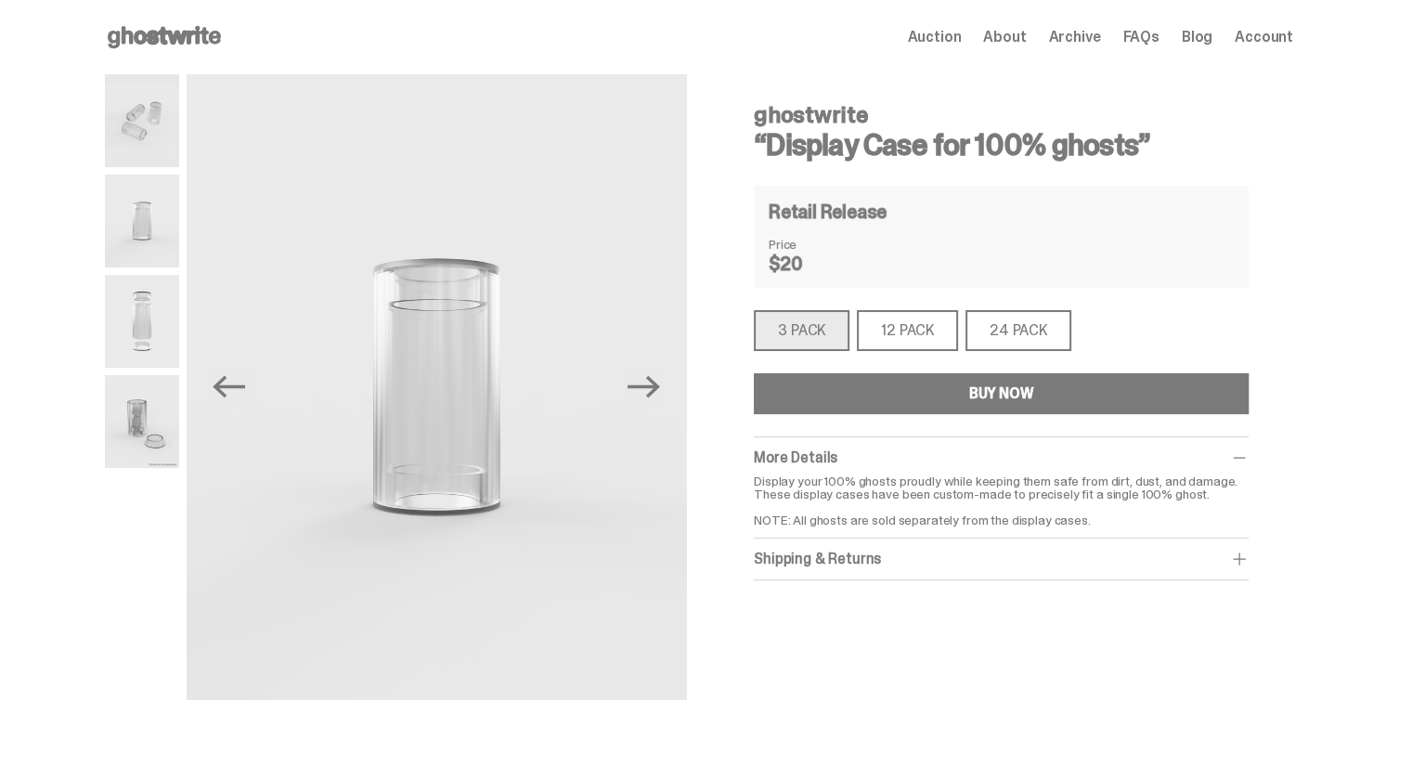
click at [141, 99] on img at bounding box center [142, 120] width 74 height 93
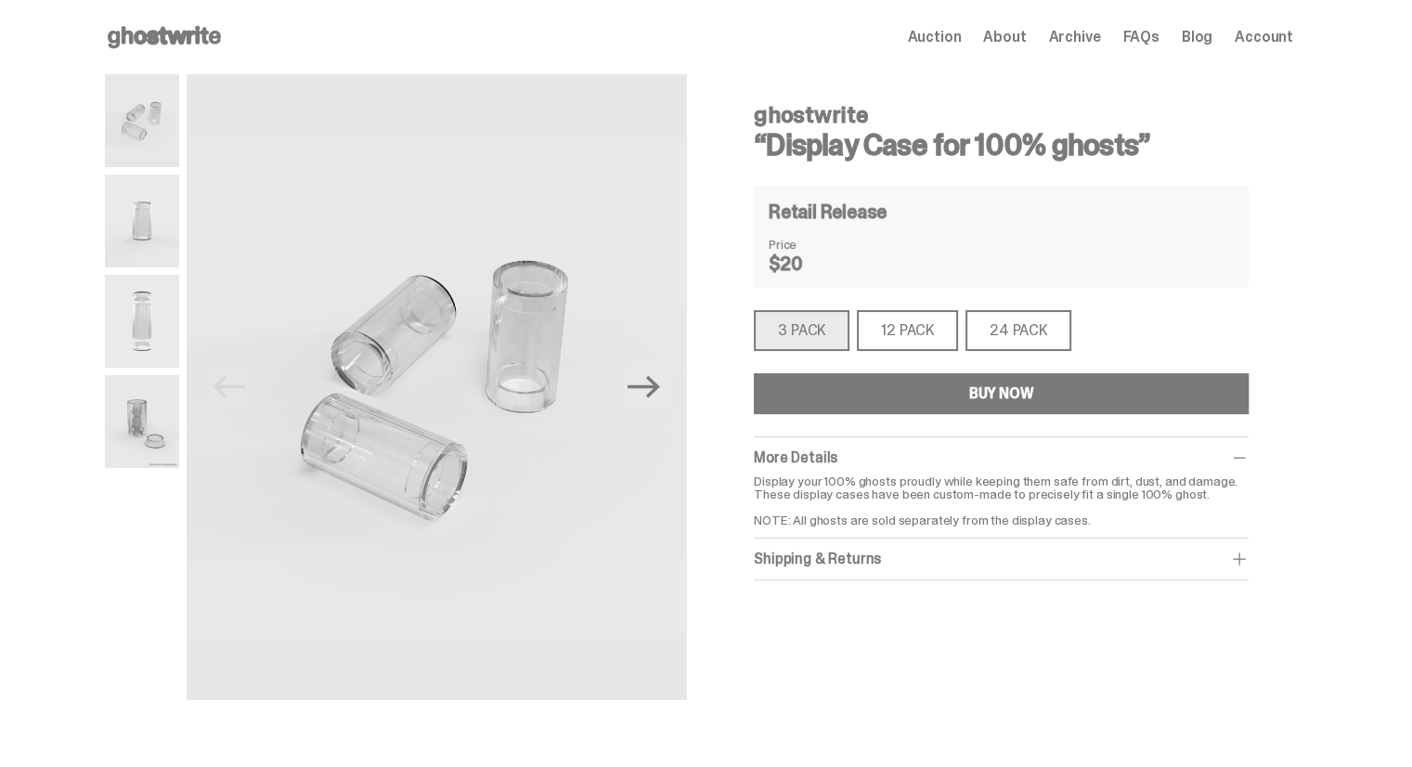
click at [145, 432] on img at bounding box center [142, 421] width 74 height 93
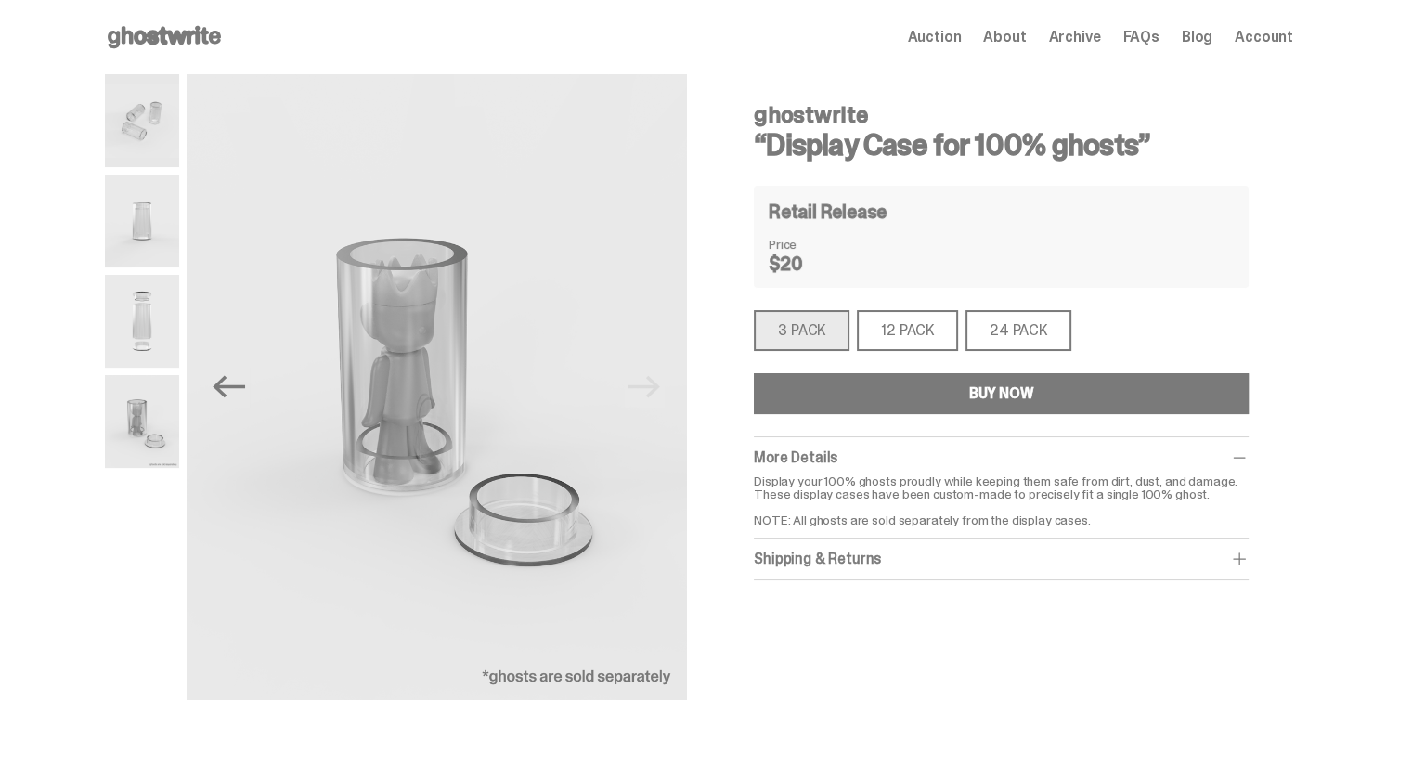
click at [916, 399] on button "BUY NOW" at bounding box center [1001, 393] width 495 height 41
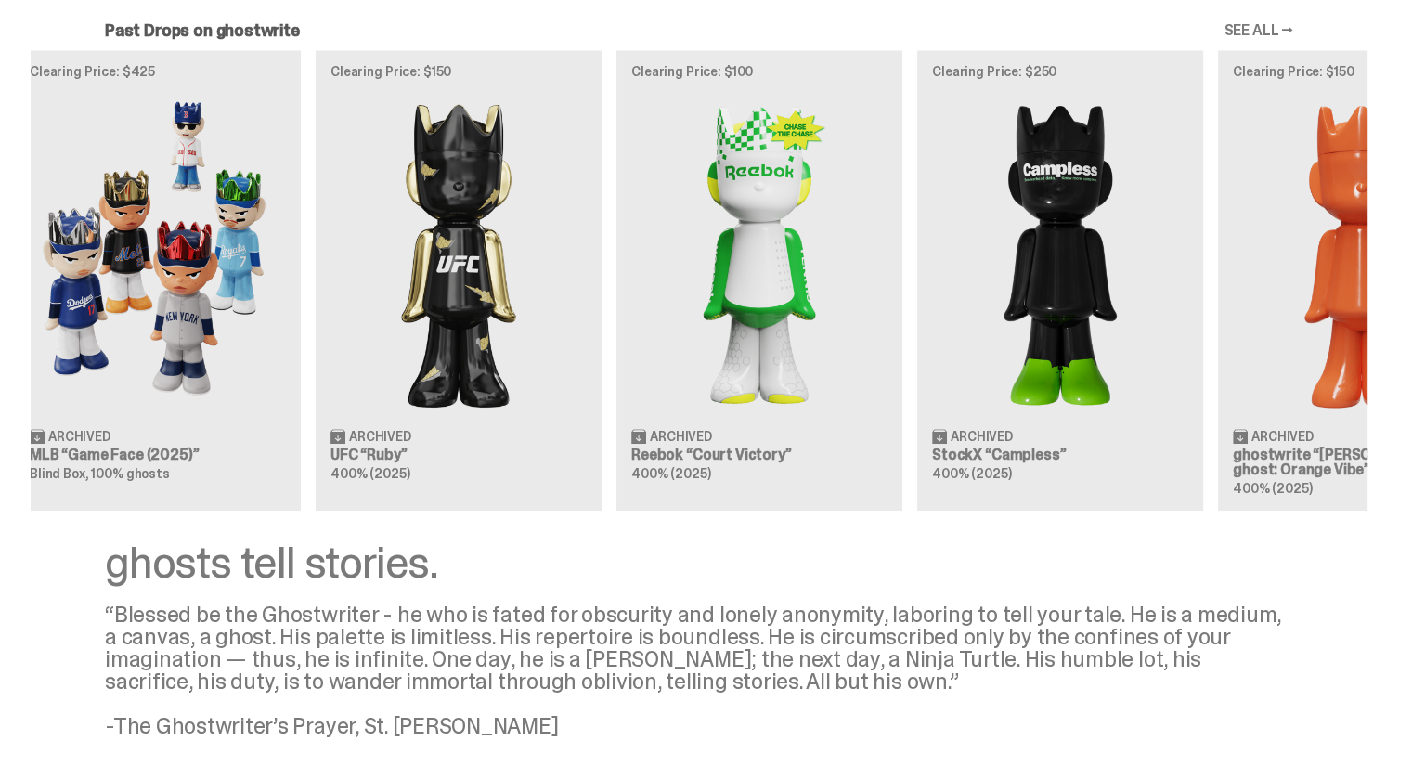
scroll to position [0, 601]
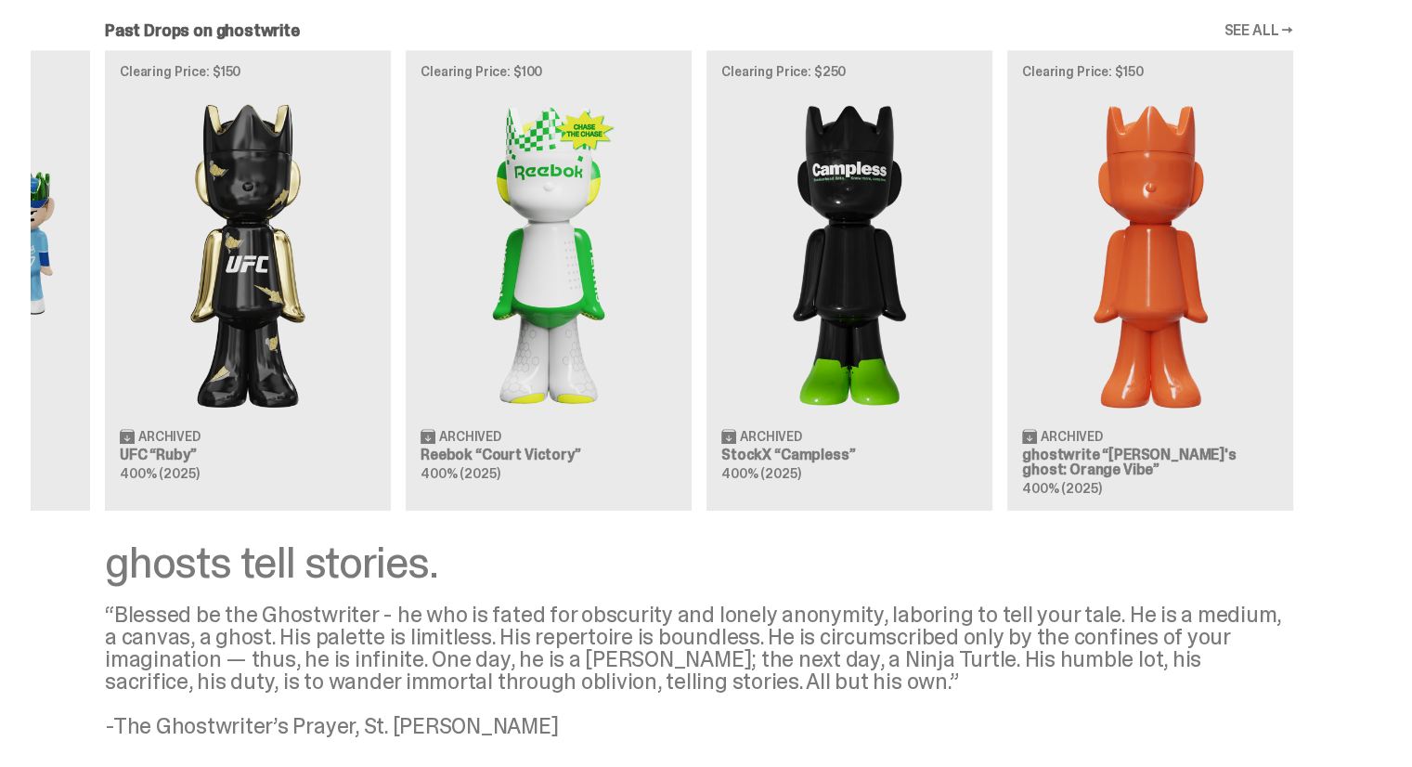
click at [309, 368] on div "Clearing Price: $151 Archived ghostwrite “Schrödinger's ghost: Sunday Green” 40…" at bounding box center [699, 280] width 1336 height 460
click at [755, 291] on div "Clearing Price: $151 Archived ghostwrite “Schrödinger's ghost: Sunday Green” 40…" at bounding box center [699, 280] width 1336 height 460
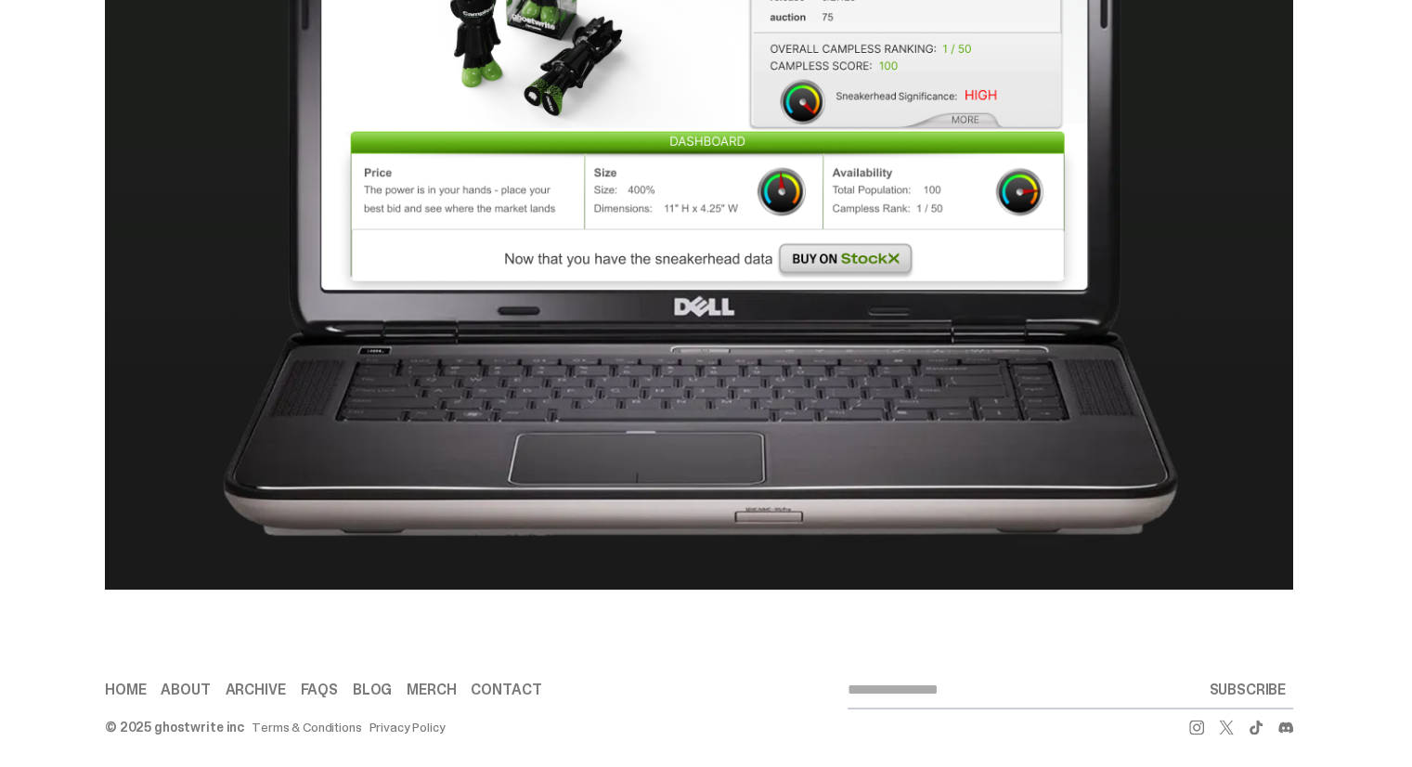
scroll to position [3168, 0]
